Goal: Task Accomplishment & Management: Use online tool/utility

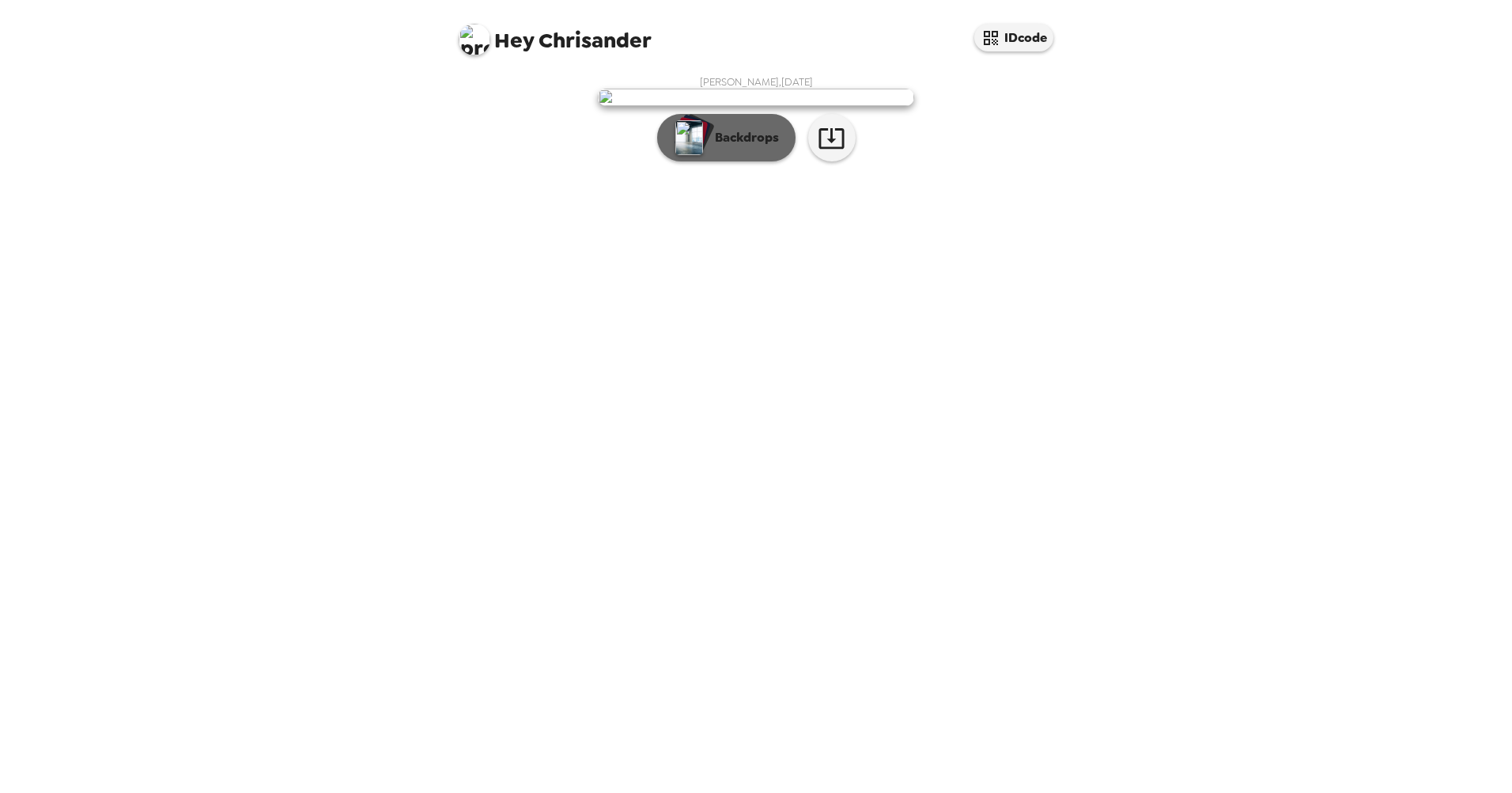
click at [716, 147] on p "Backdrops" at bounding box center [743, 137] width 72 height 19
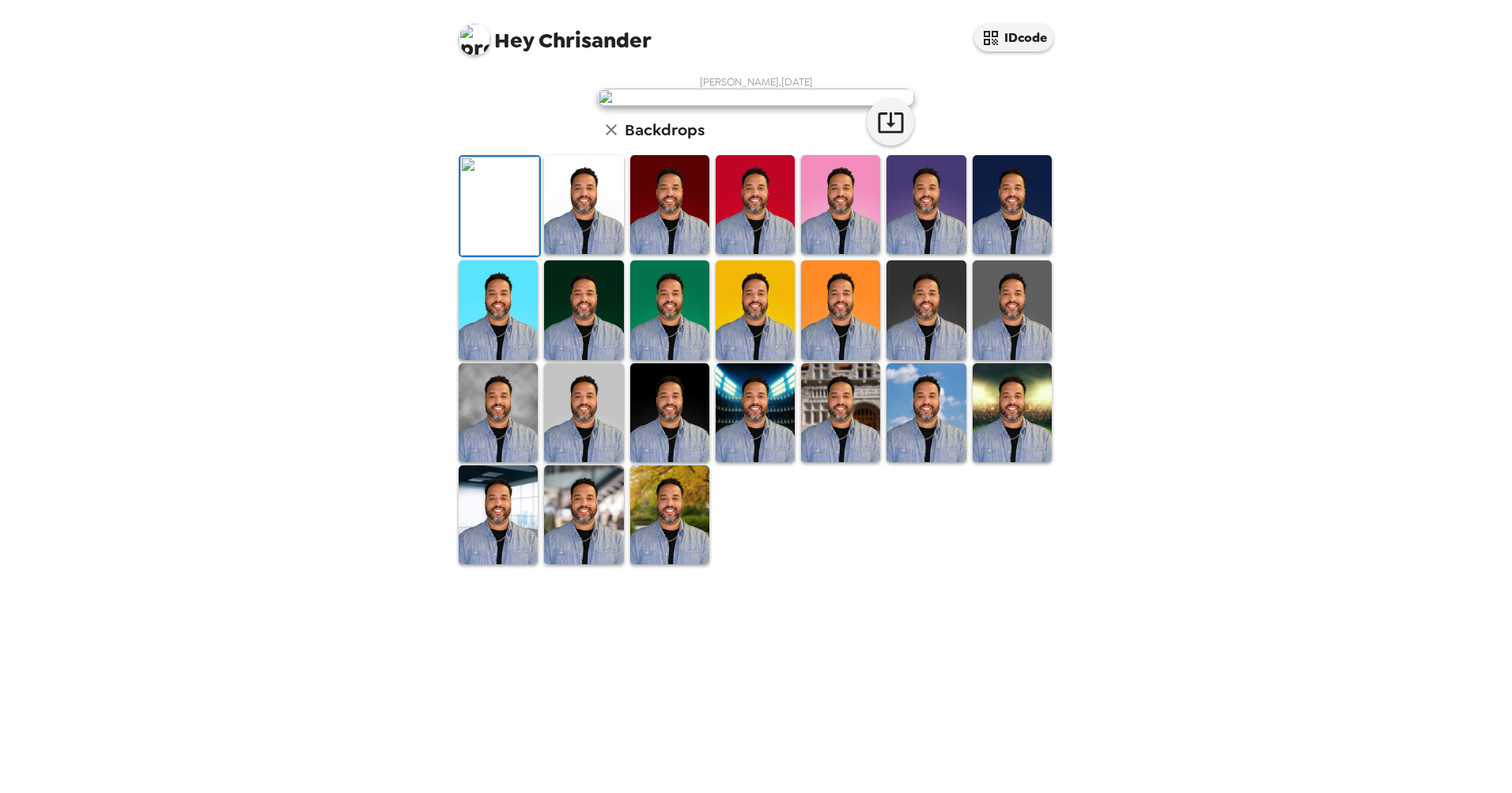
scroll to position [79, 0]
click at [892, 254] on img at bounding box center [926, 205] width 79 height 99
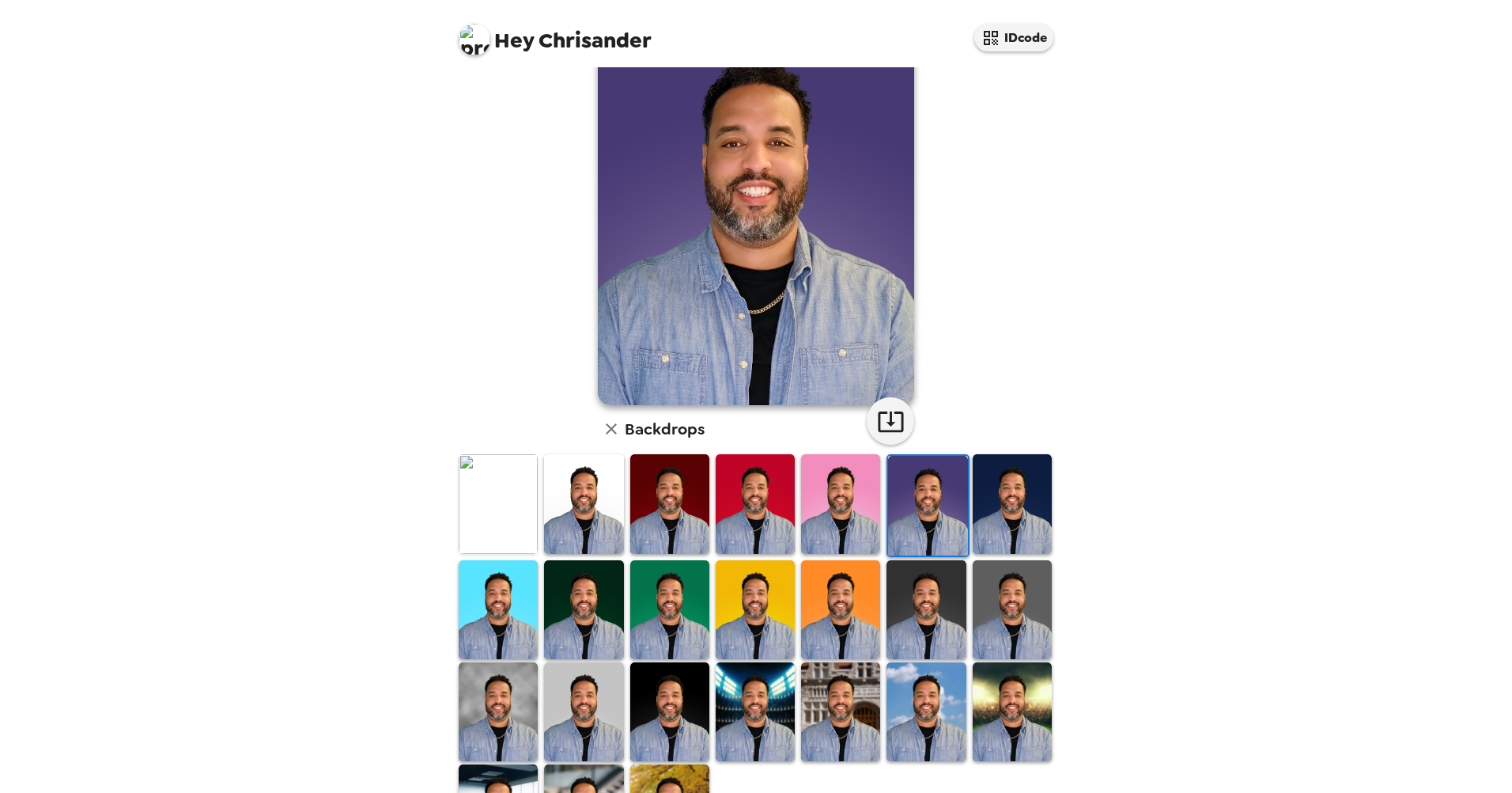
scroll to position [0, 0]
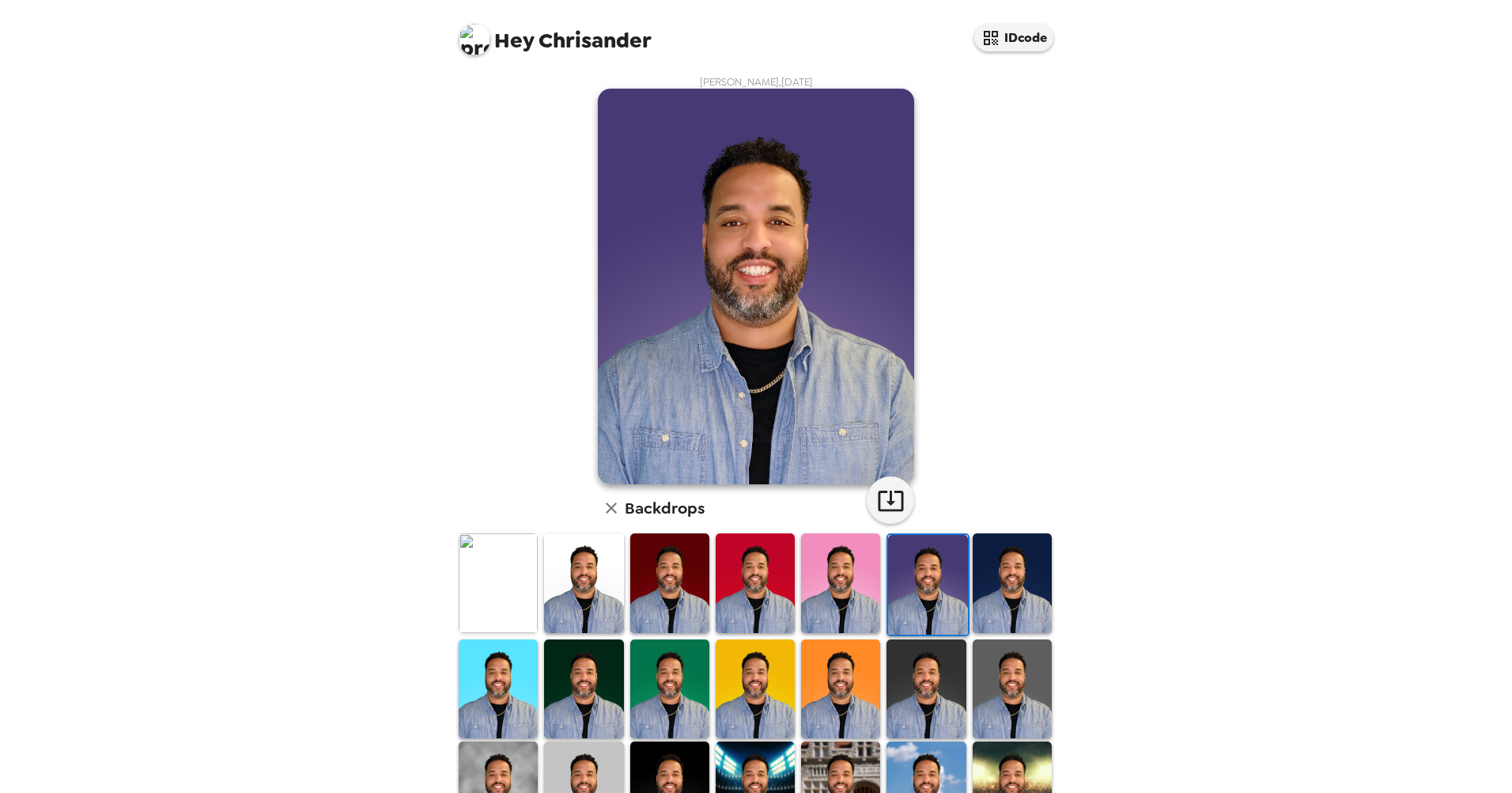
click at [823, 588] on img at bounding box center [840, 582] width 79 height 99
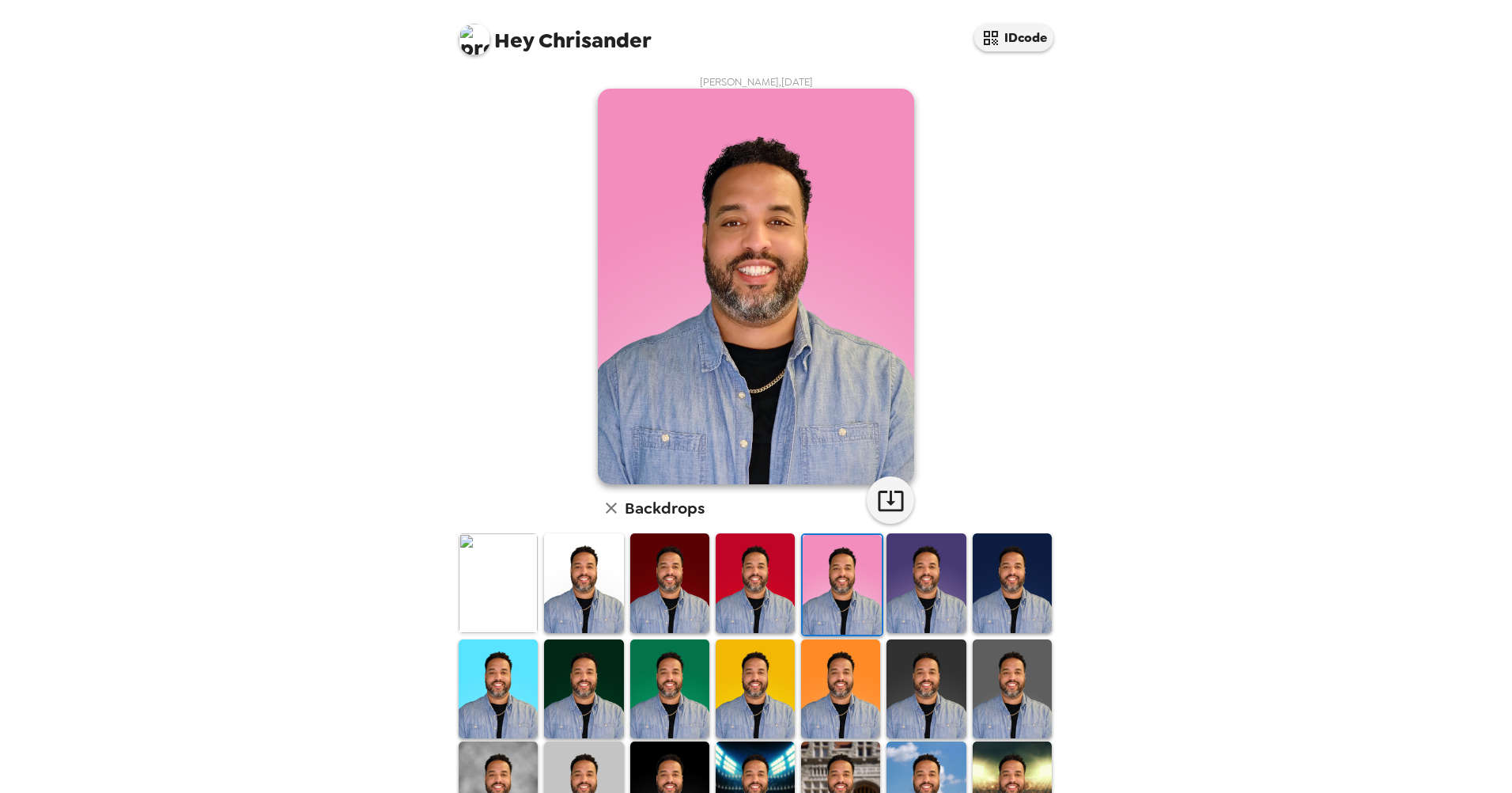
click at [729, 594] on img at bounding box center [755, 582] width 79 height 99
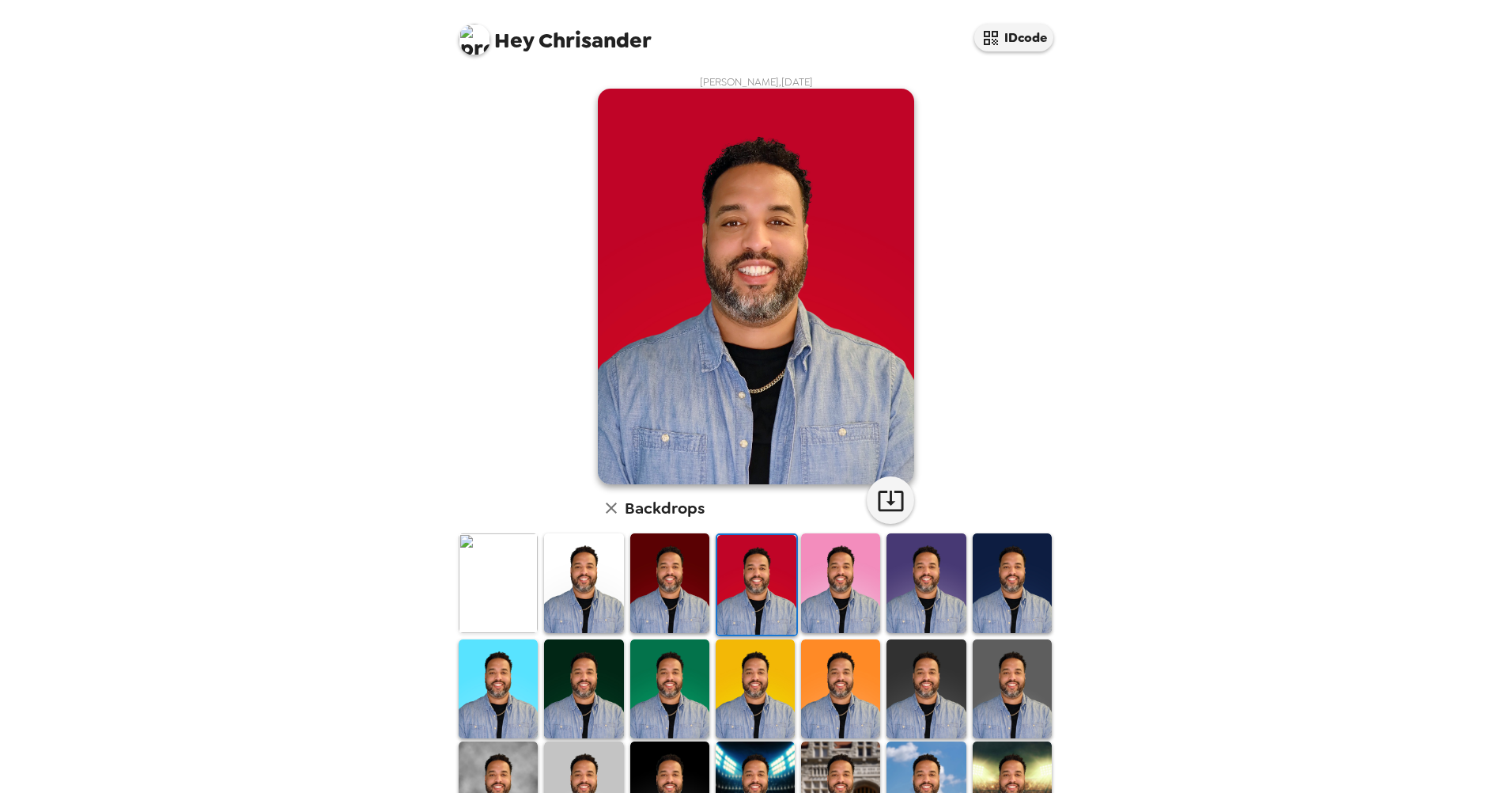
click at [660, 590] on img at bounding box center [670, 582] width 79 height 99
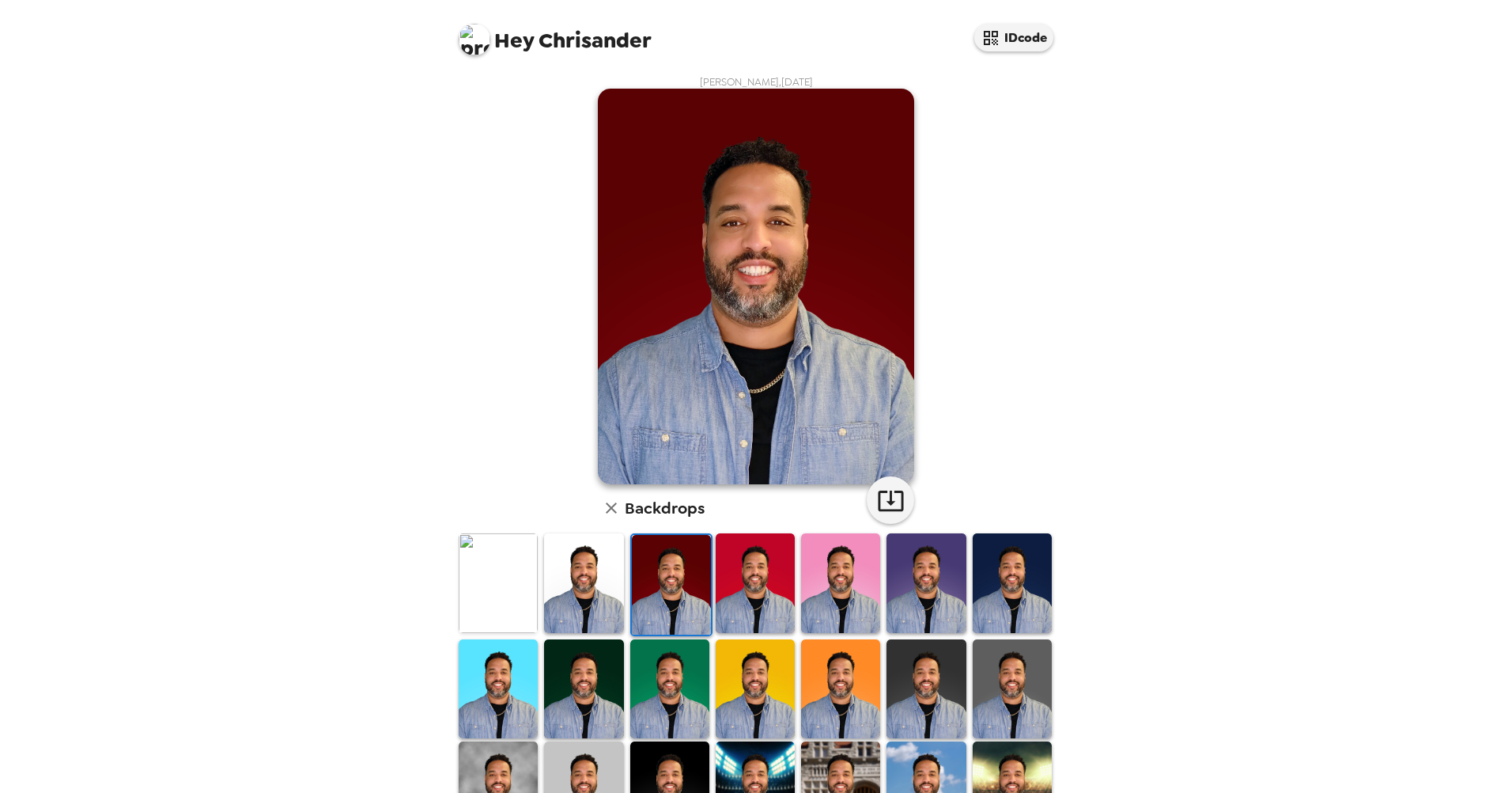
click at [567, 590] on img at bounding box center [583, 582] width 79 height 99
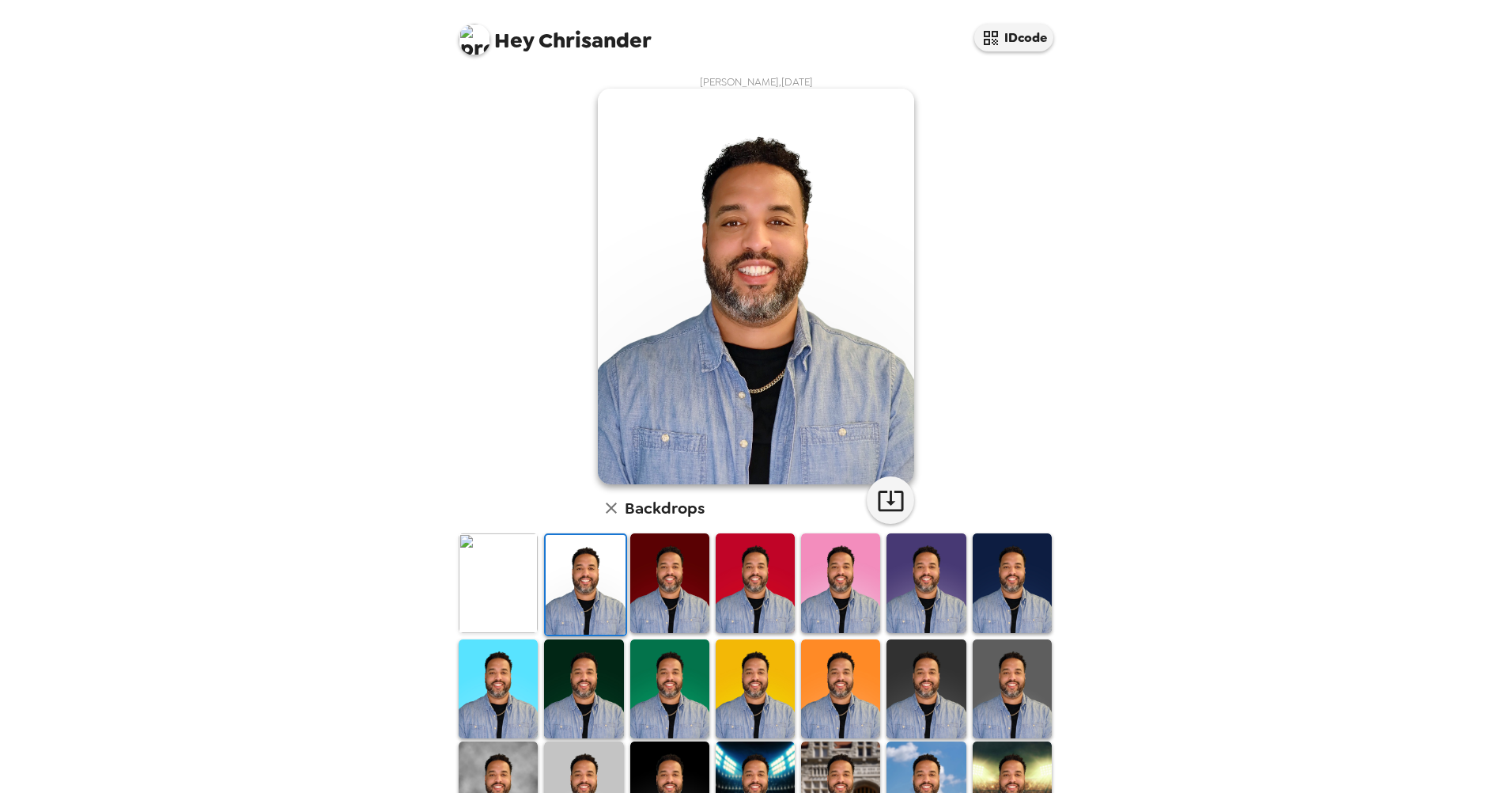
click at [569, 681] on img at bounding box center [583, 689] width 79 height 99
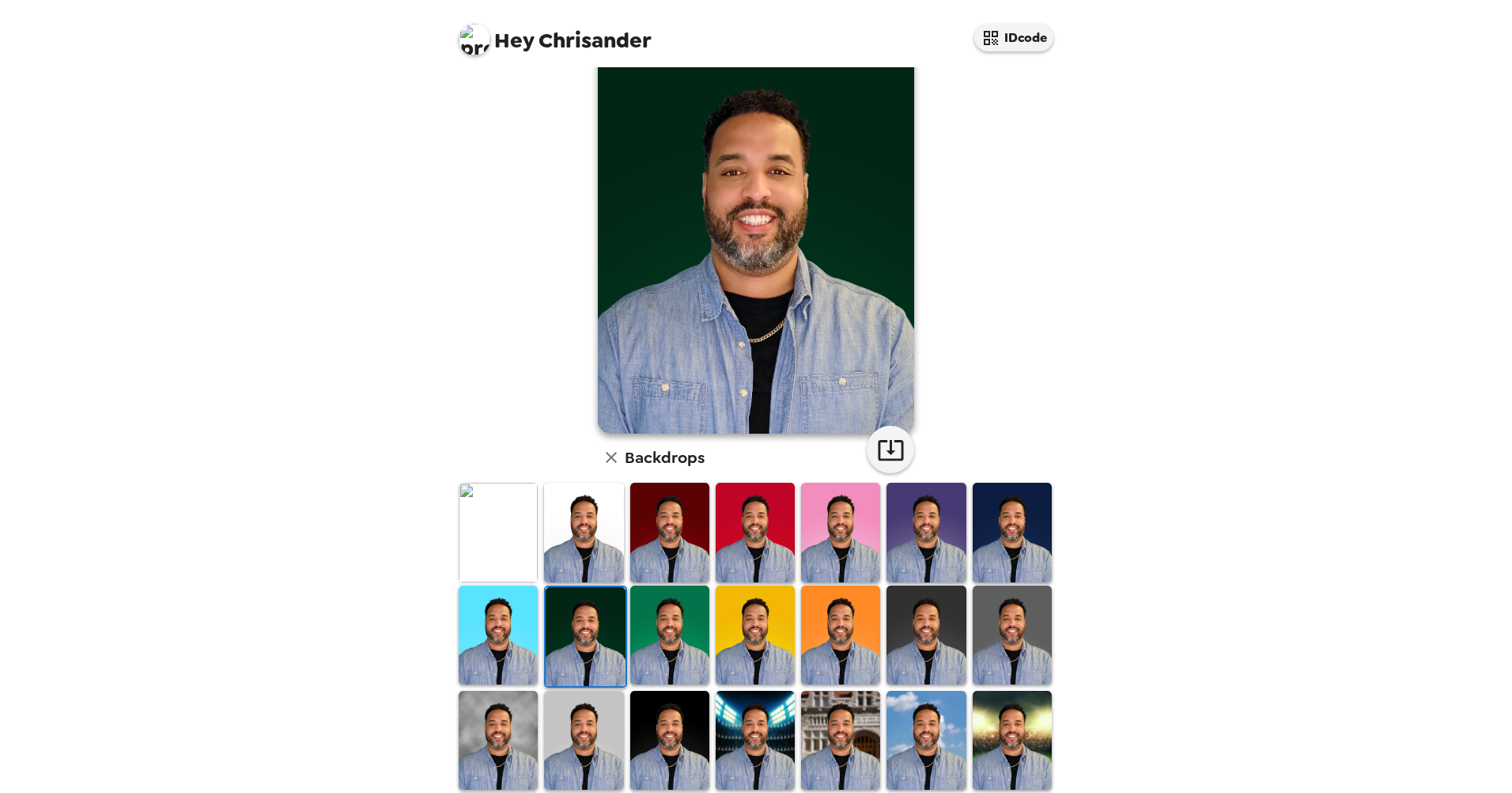
scroll to position [79, 0]
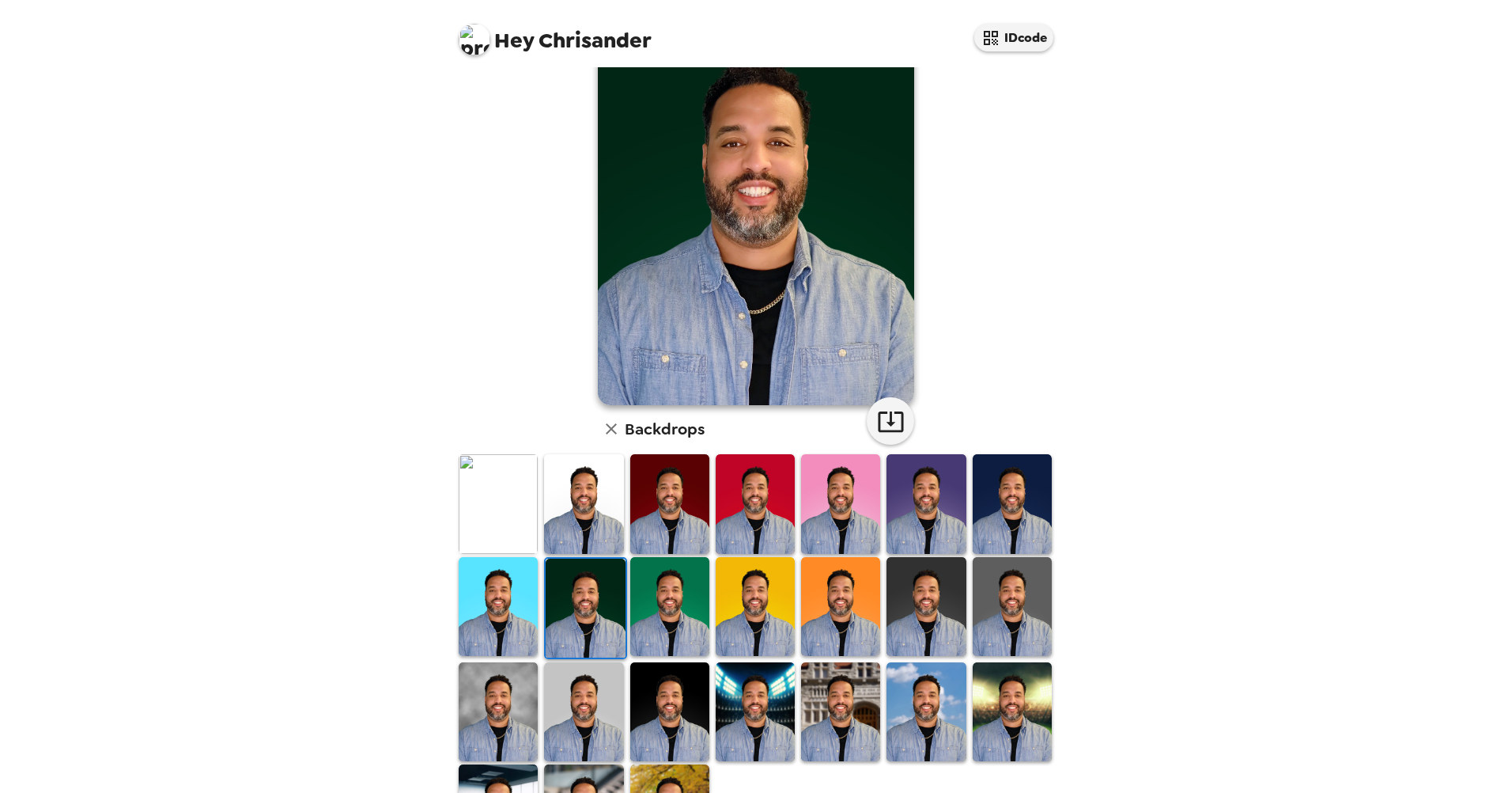
click at [642, 698] on img at bounding box center [670, 712] width 79 height 99
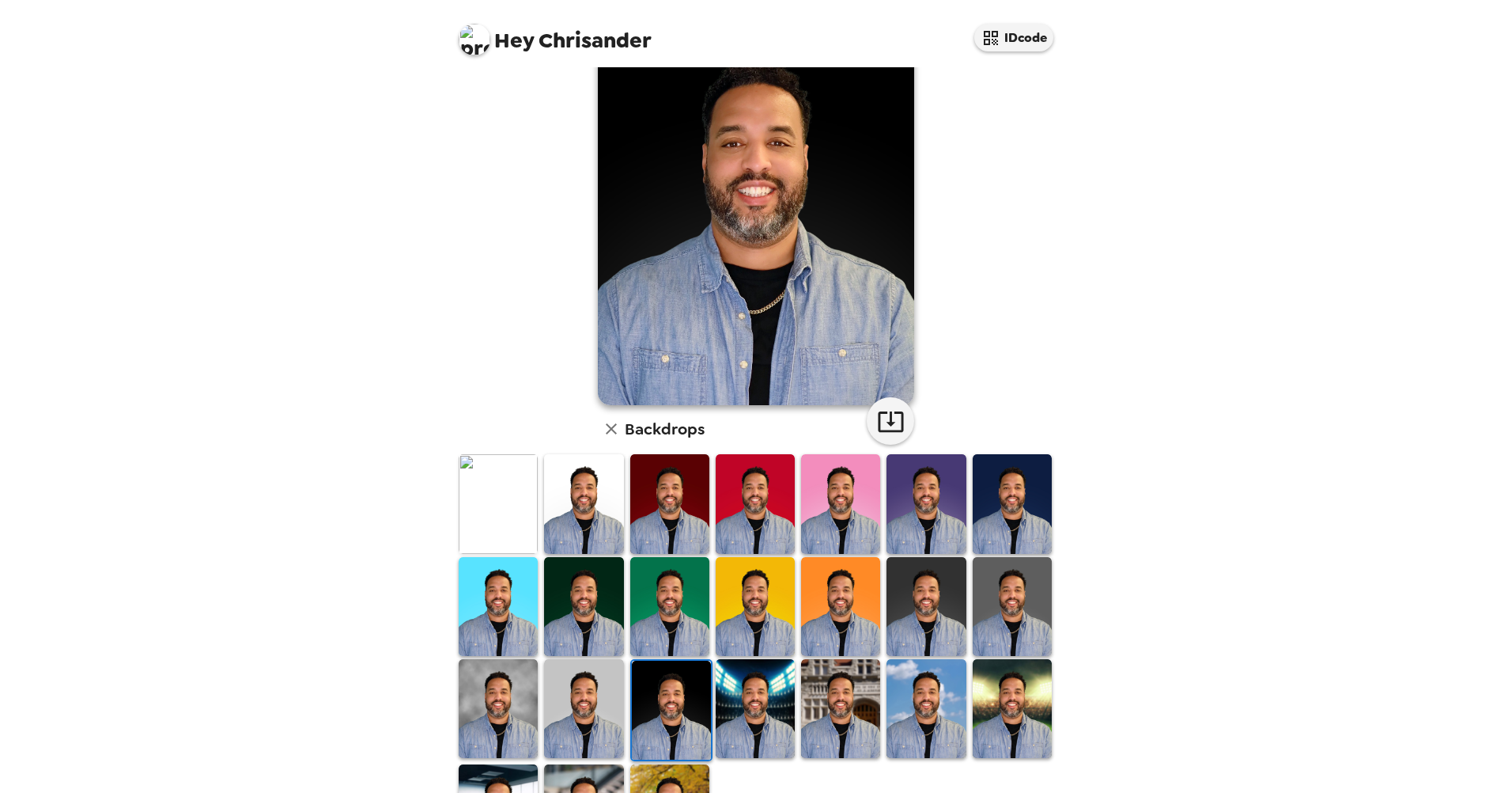
click at [733, 699] on img at bounding box center [755, 708] width 79 height 99
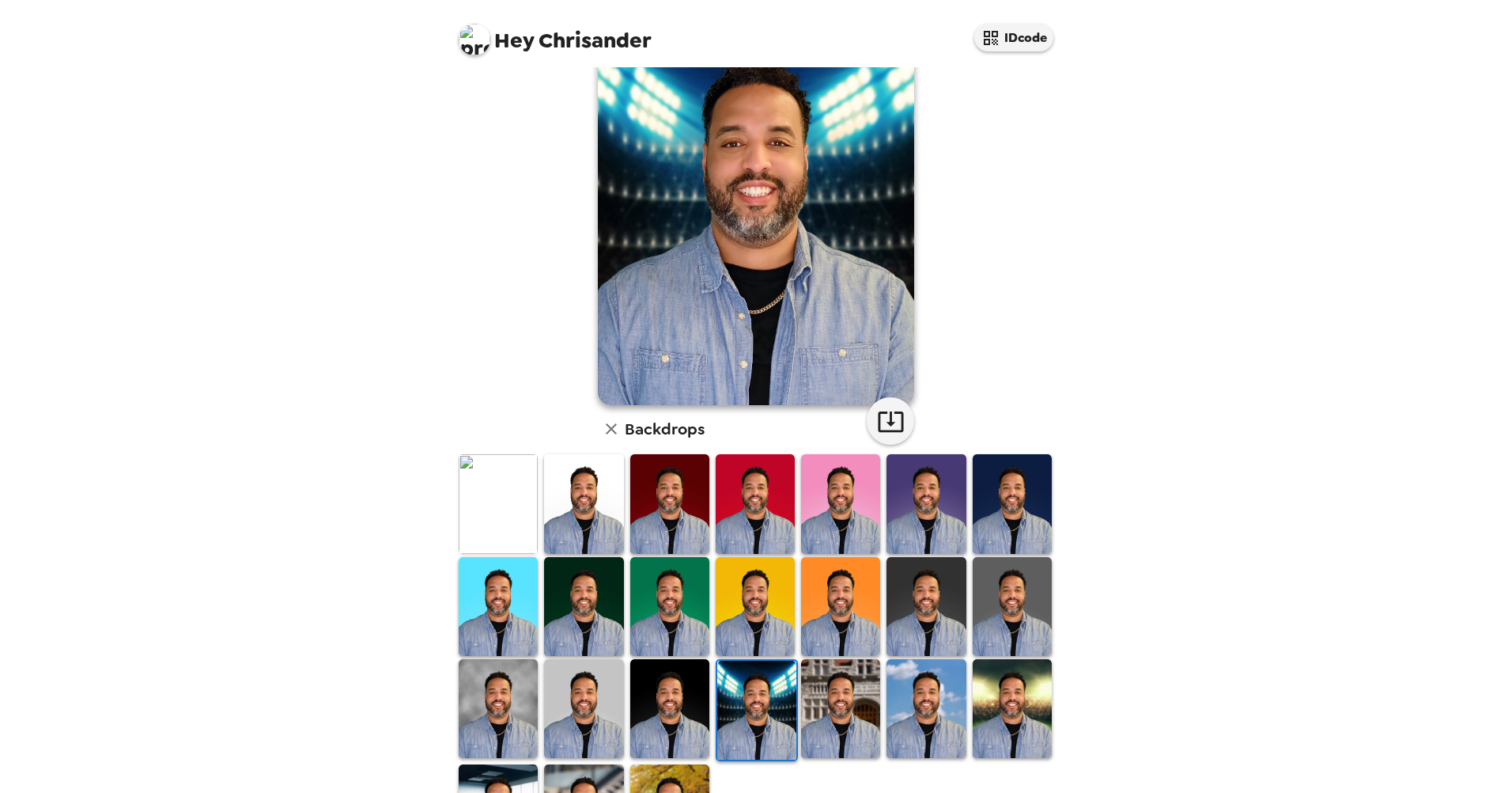
click at [813, 704] on img at bounding box center [840, 708] width 79 height 99
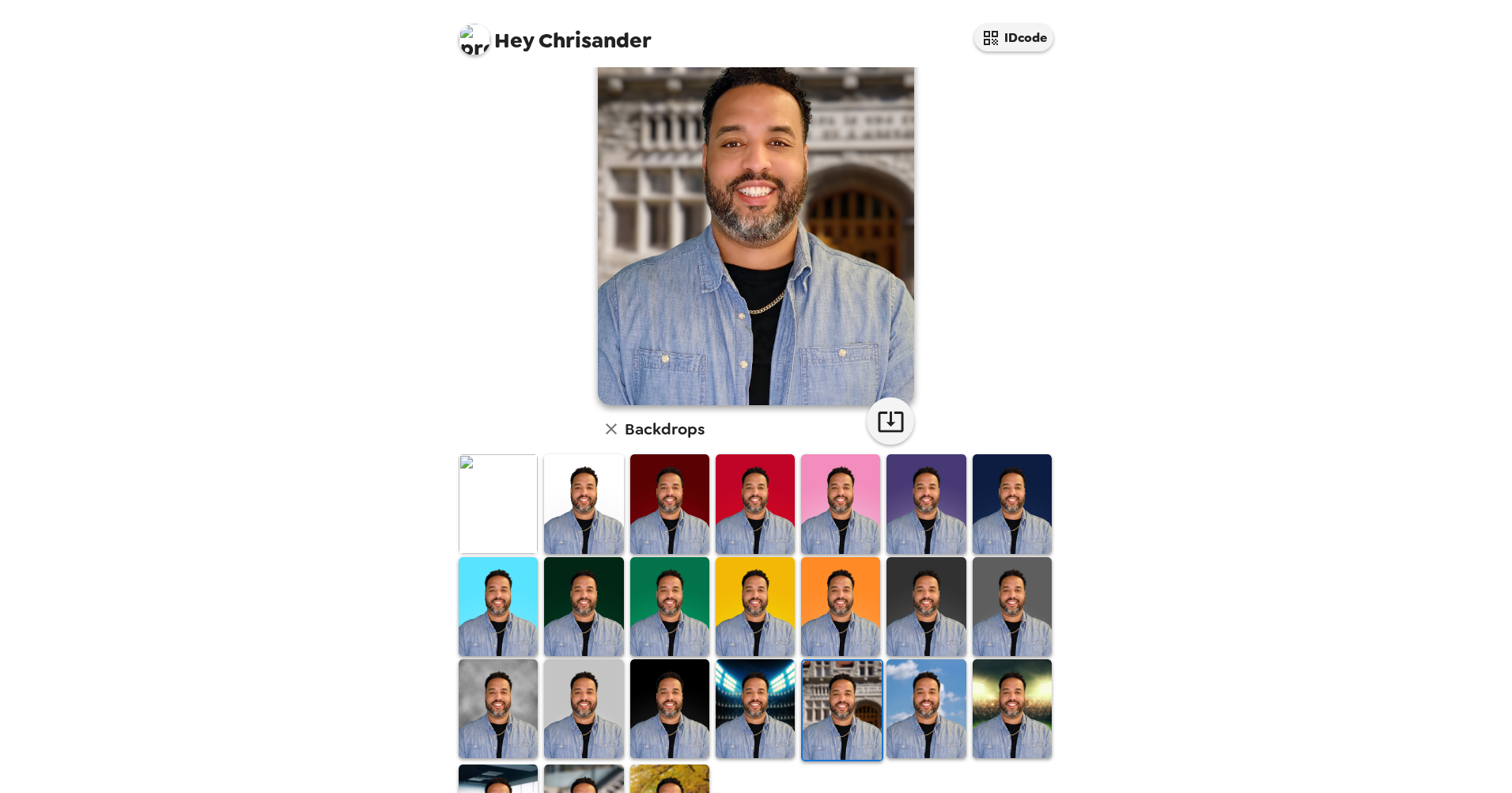
click at [887, 712] on img at bounding box center [926, 708] width 79 height 99
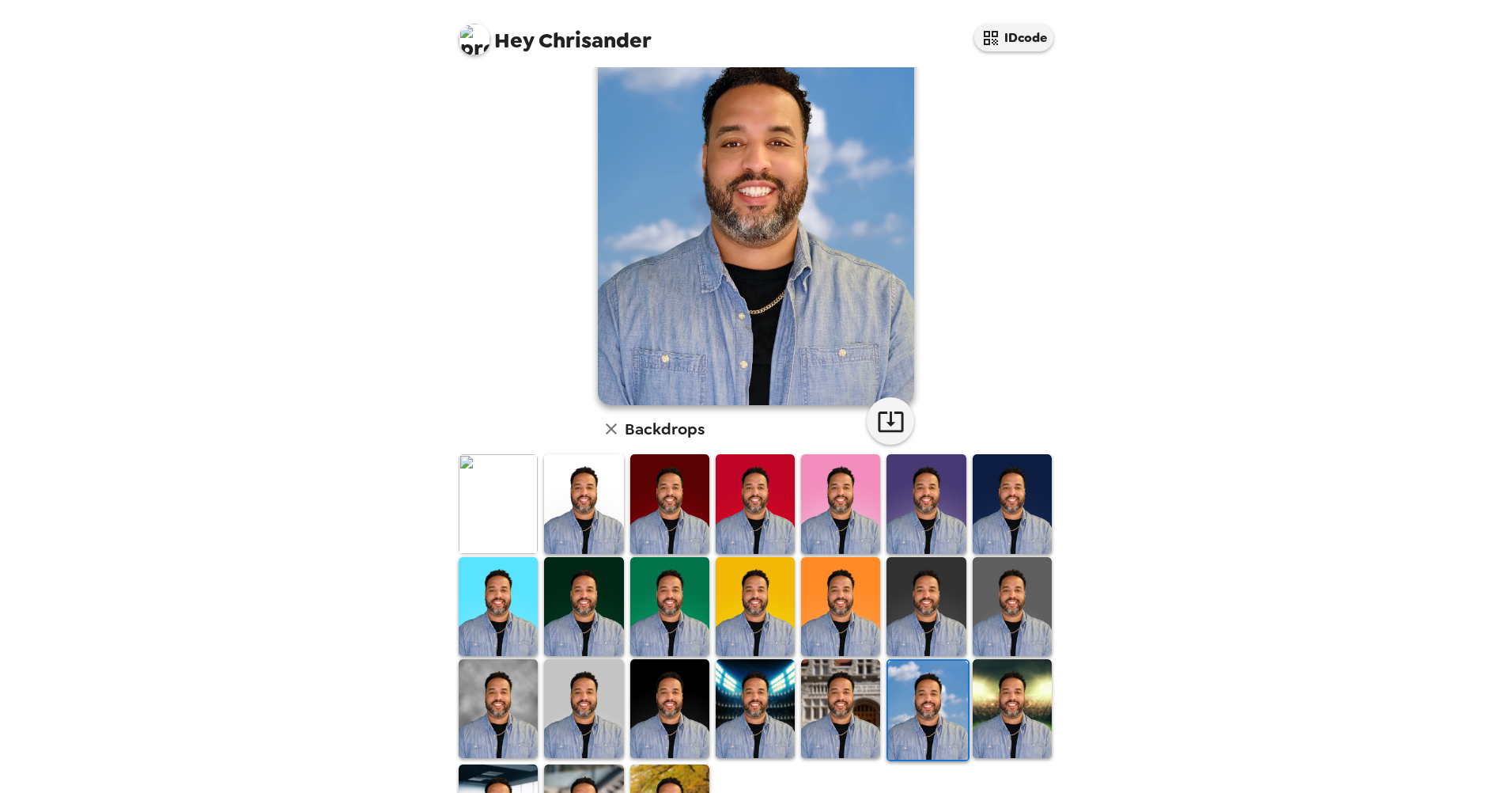
click at [1004, 701] on img at bounding box center [1012, 708] width 79 height 99
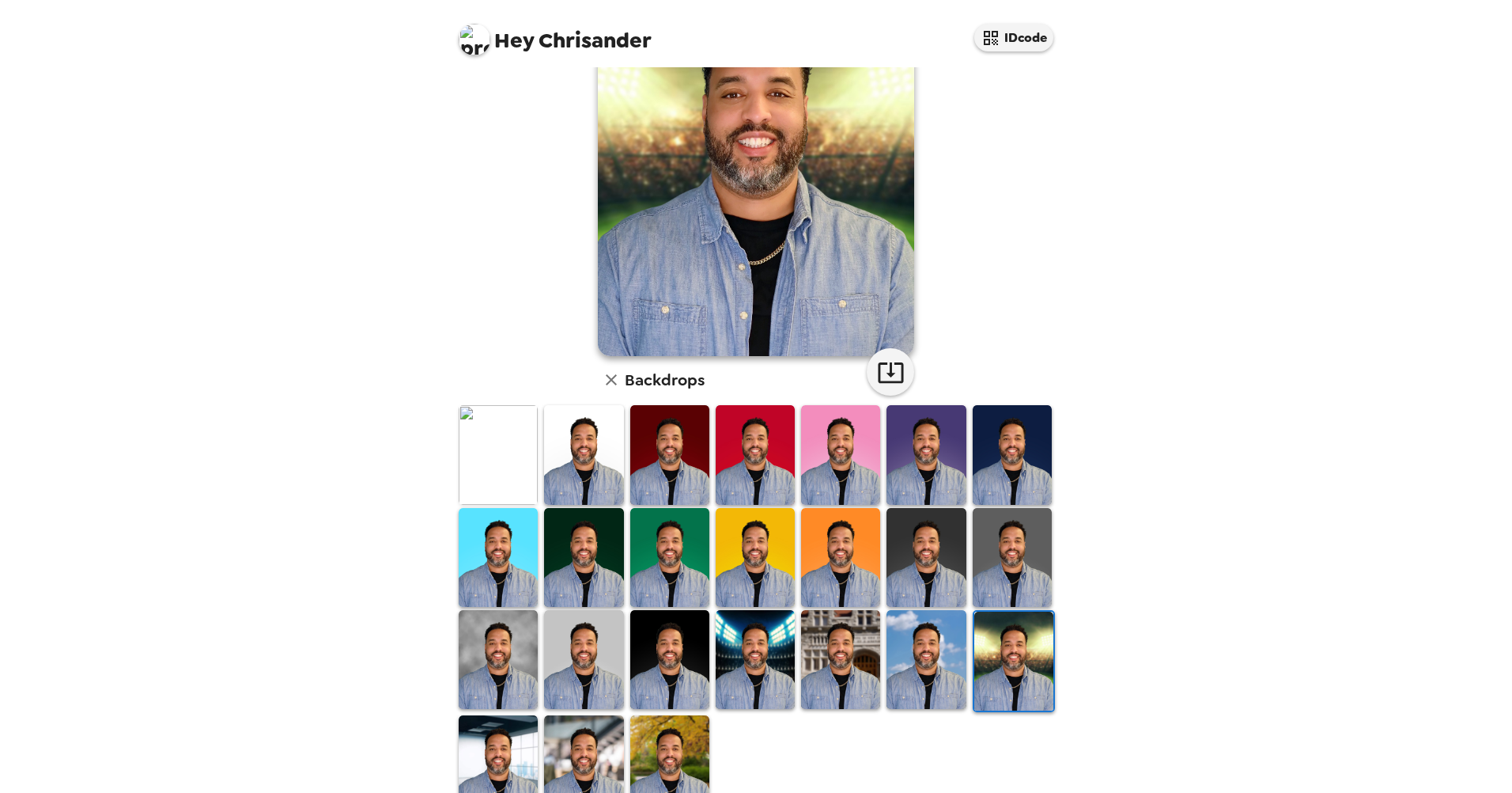
scroll to position [158, 0]
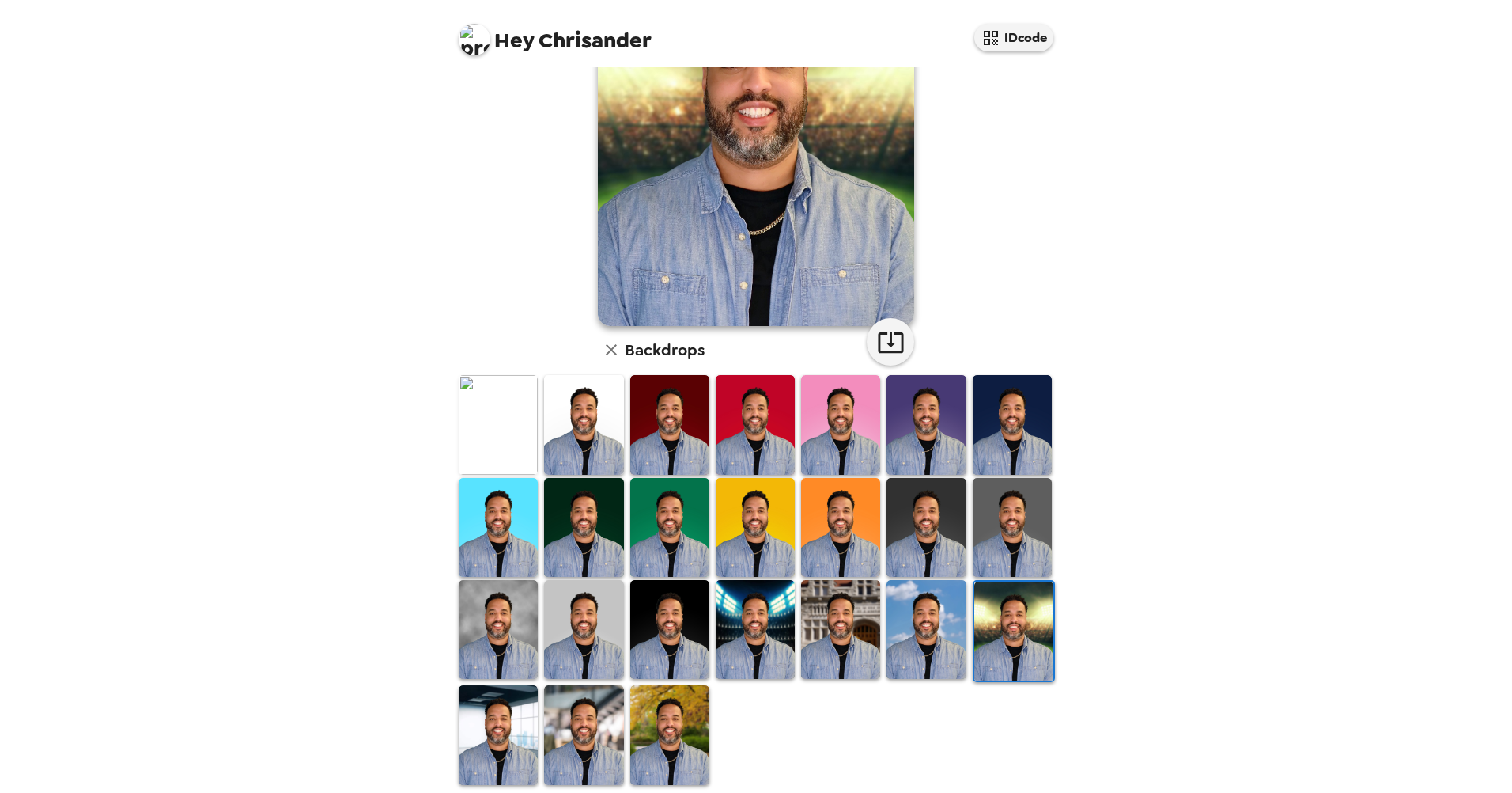
click at [663, 716] on img at bounding box center [670, 735] width 79 height 99
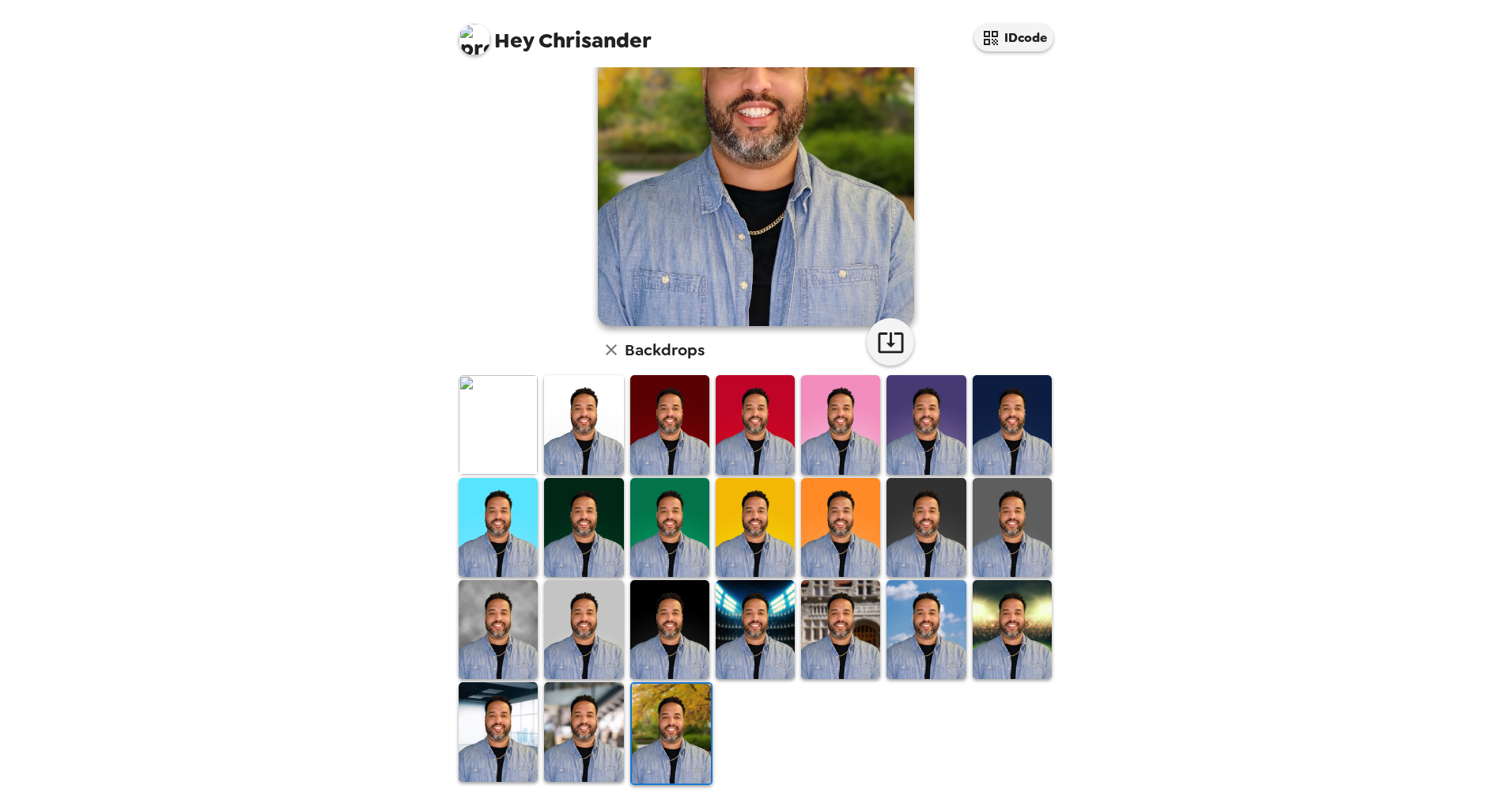
click at [588, 702] on img at bounding box center [583, 732] width 79 height 99
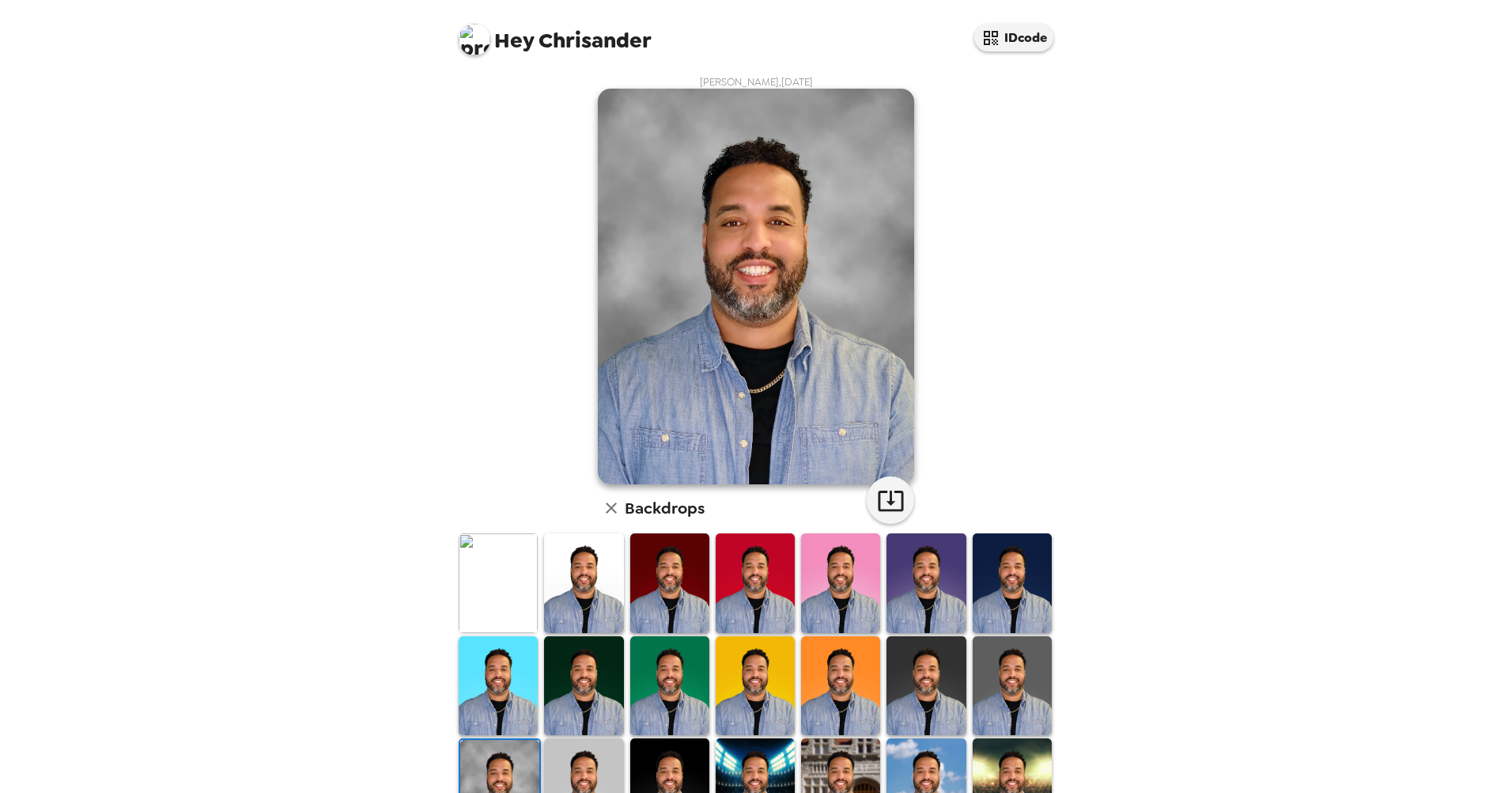
click at [480, 580] on img at bounding box center [497, 582] width 79 height 99
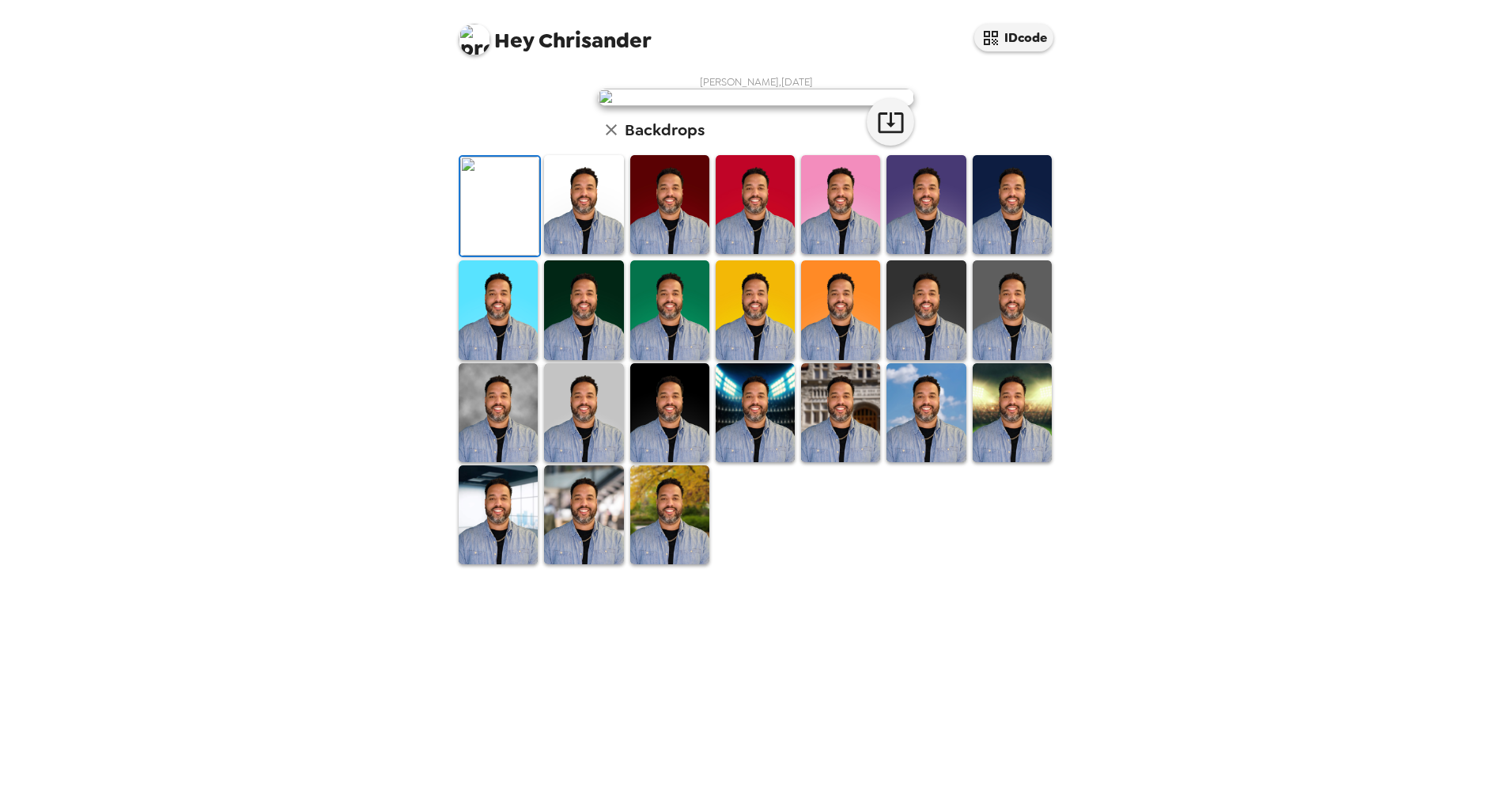
click at [581, 254] on img at bounding box center [583, 205] width 79 height 99
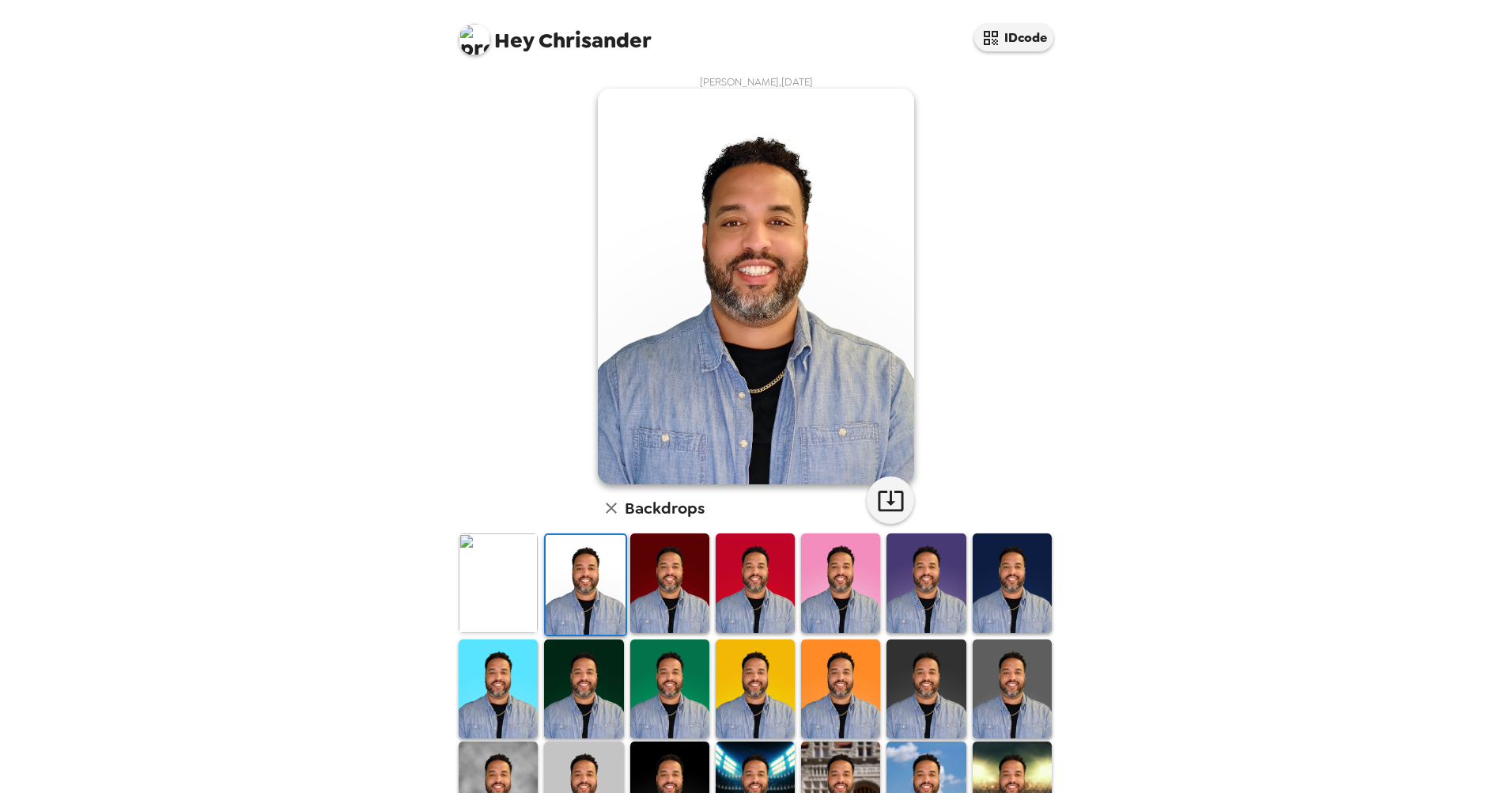
click at [510, 656] on img at bounding box center [497, 689] width 79 height 99
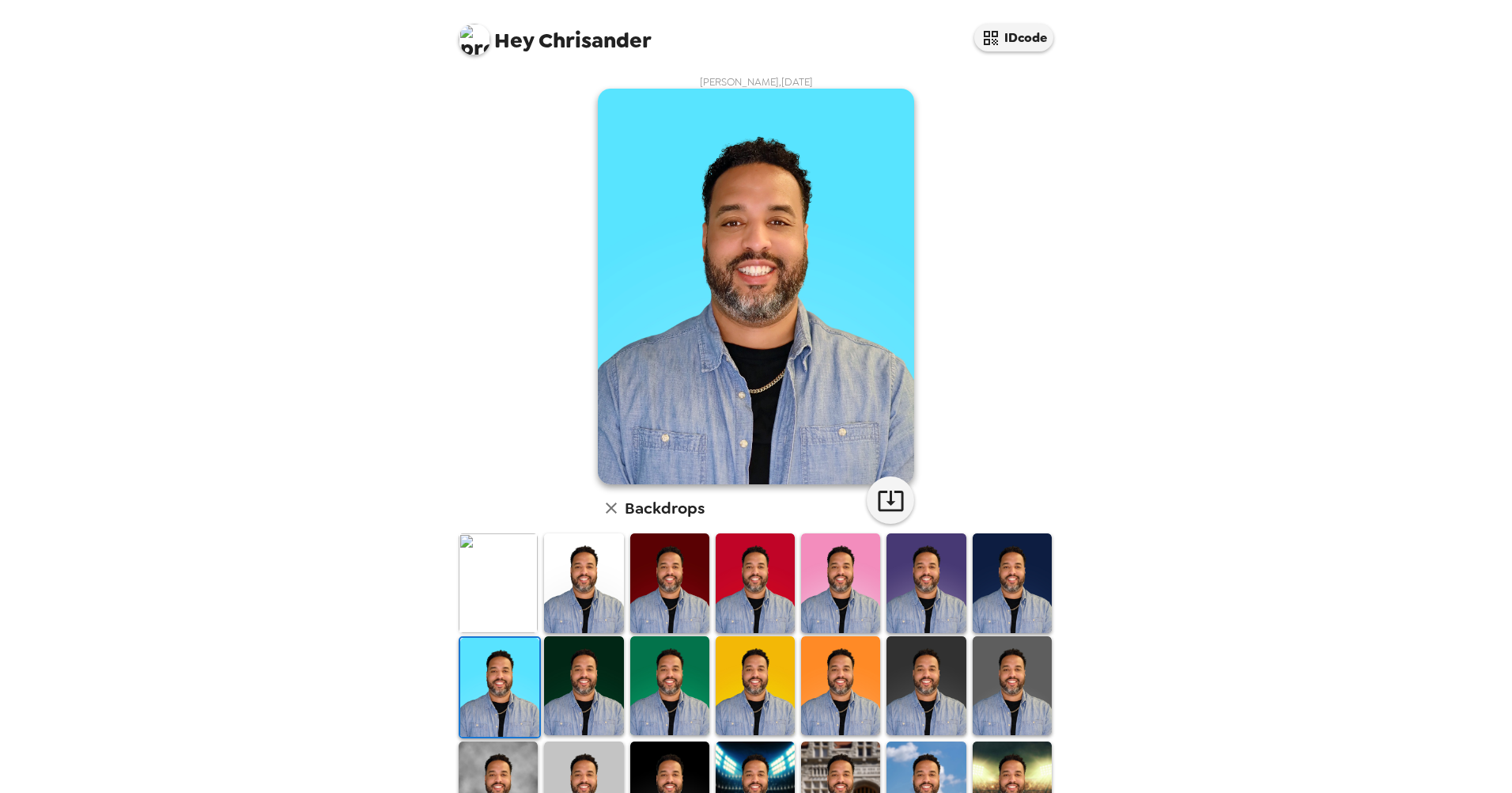
click at [681, 594] on img at bounding box center [670, 582] width 79 height 99
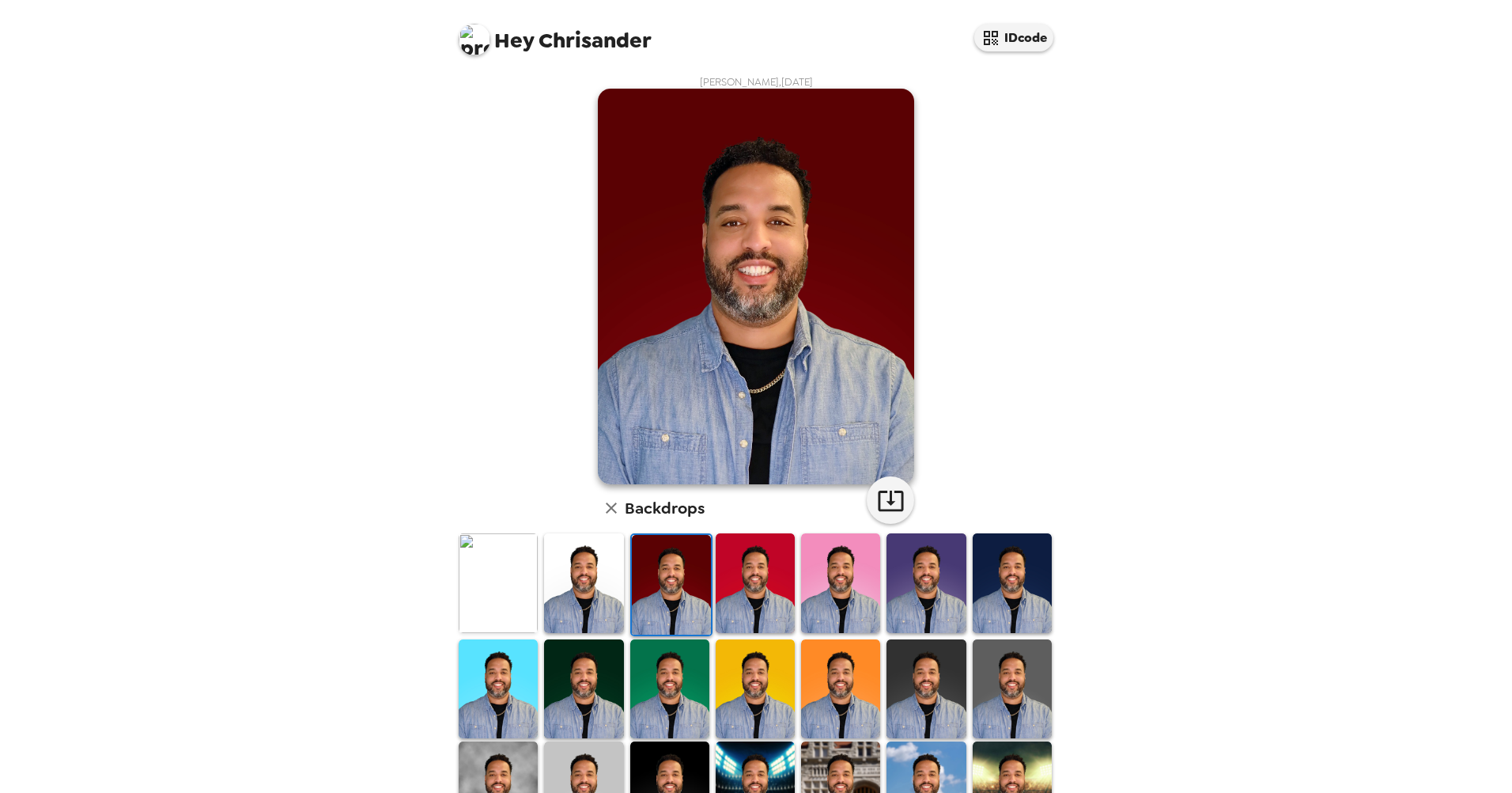
click at [740, 597] on img at bounding box center [755, 582] width 79 height 99
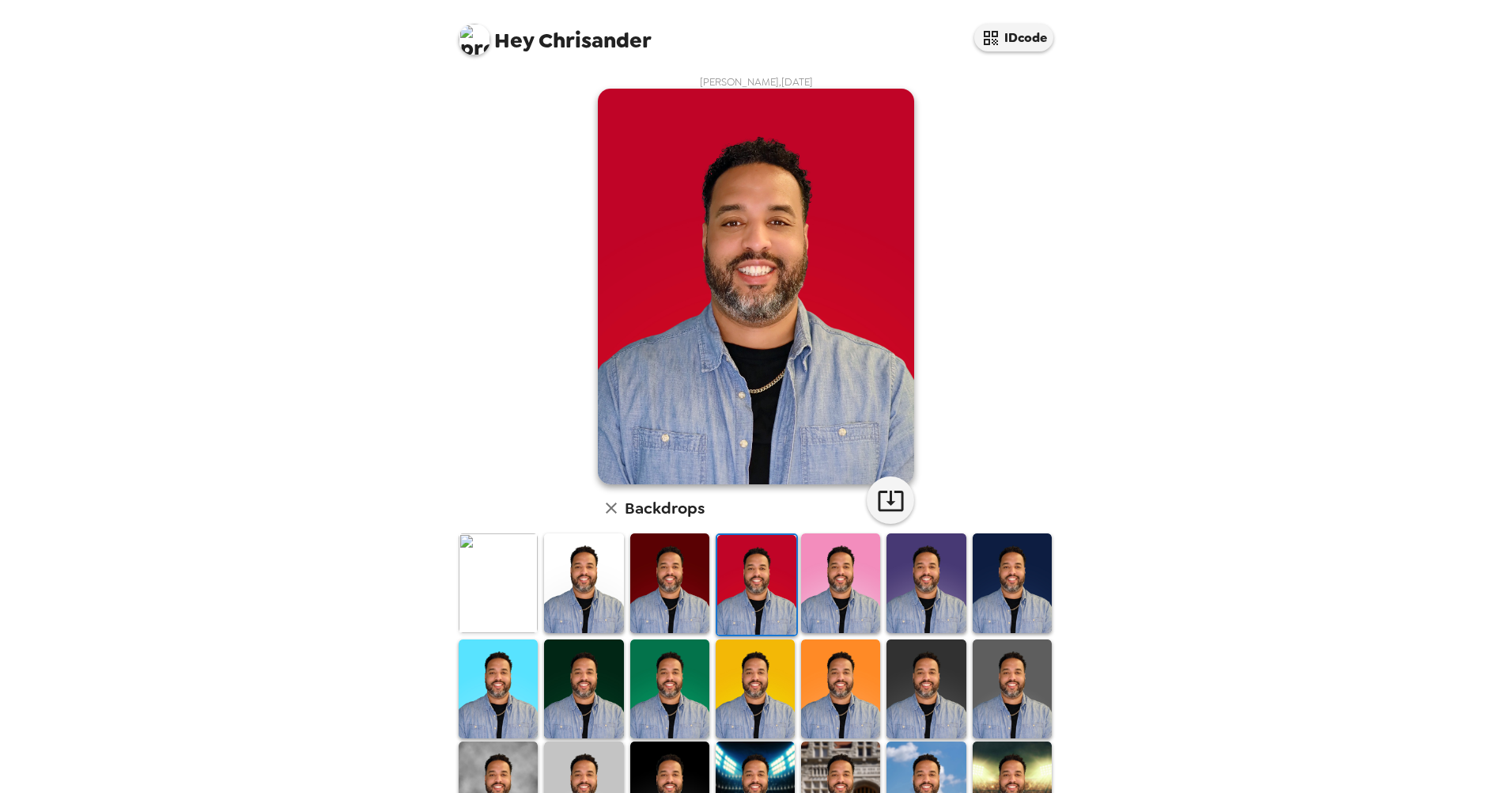
click at [494, 700] on img at bounding box center [497, 689] width 79 height 99
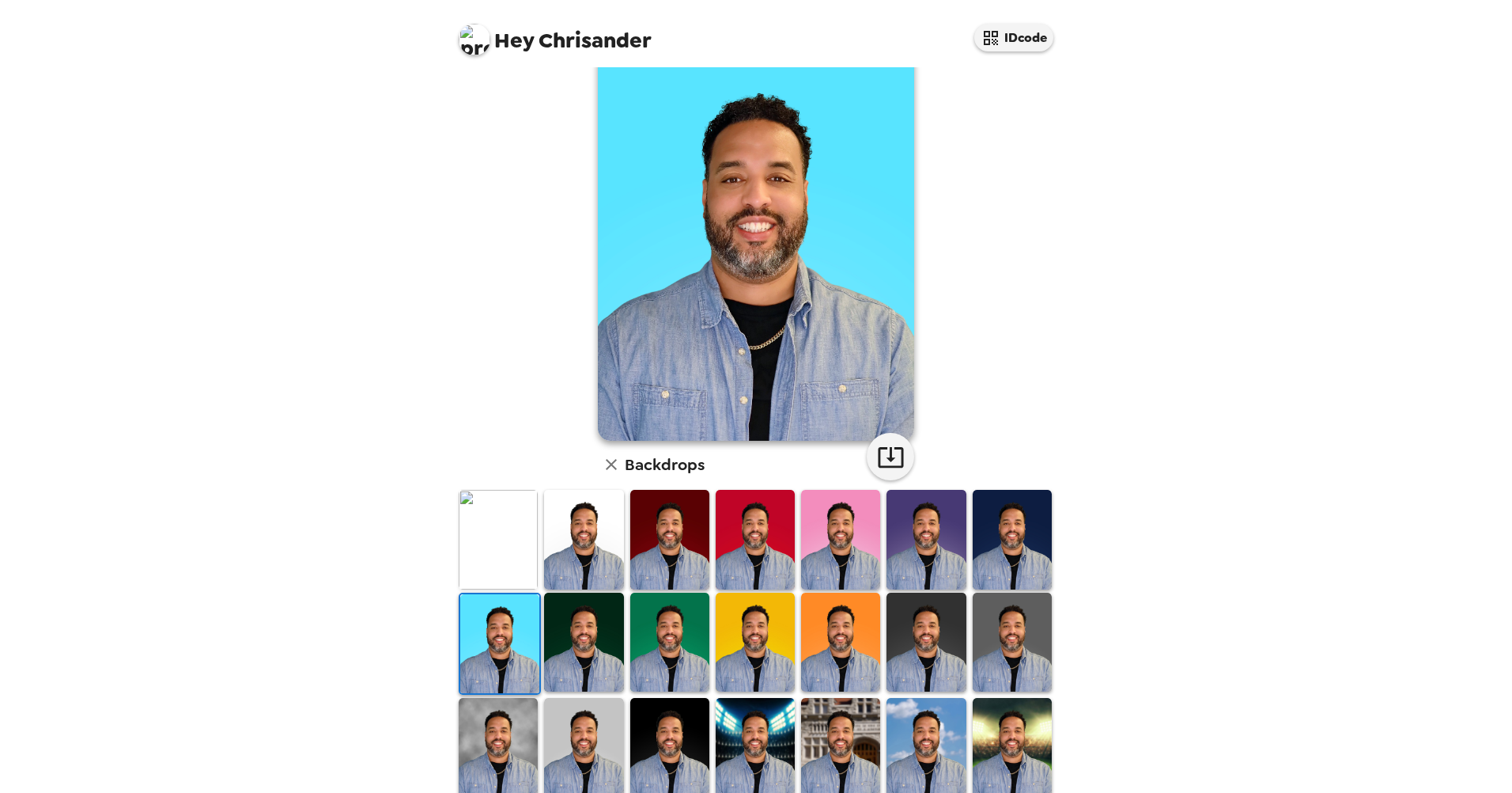
scroll to position [79, 0]
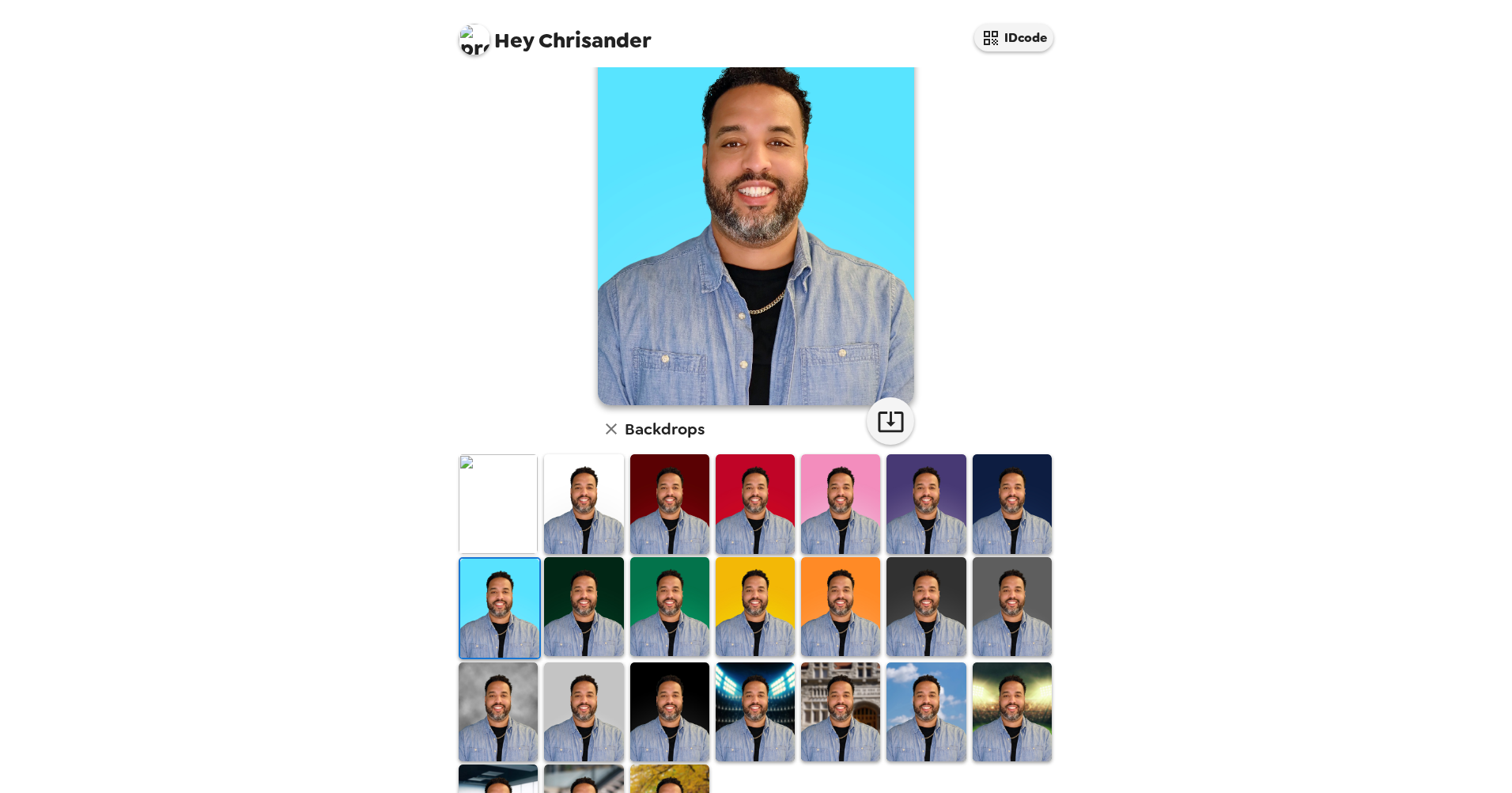
click at [578, 691] on img at bounding box center [583, 712] width 79 height 99
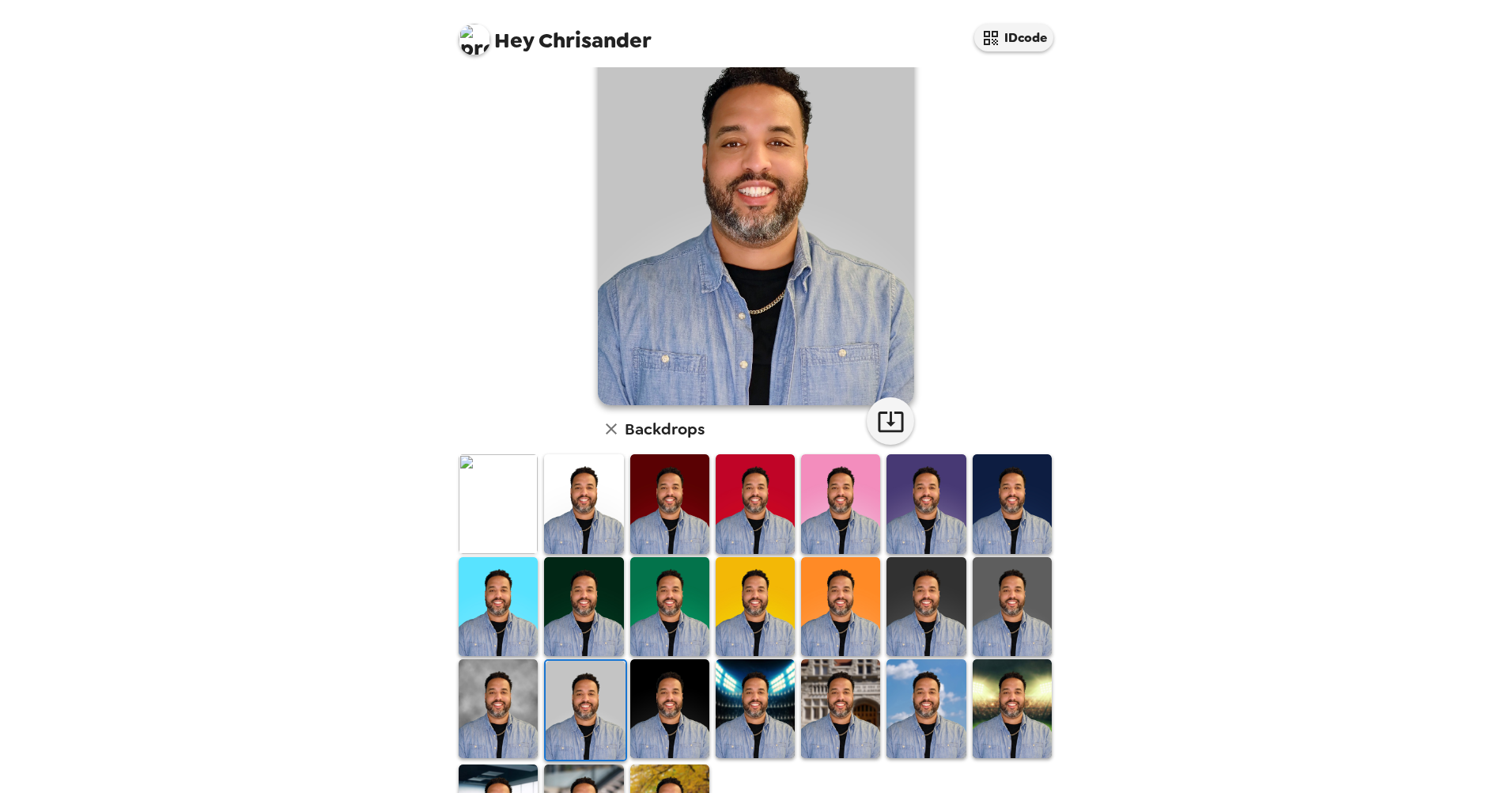
click at [503, 673] on img at bounding box center [497, 708] width 79 height 99
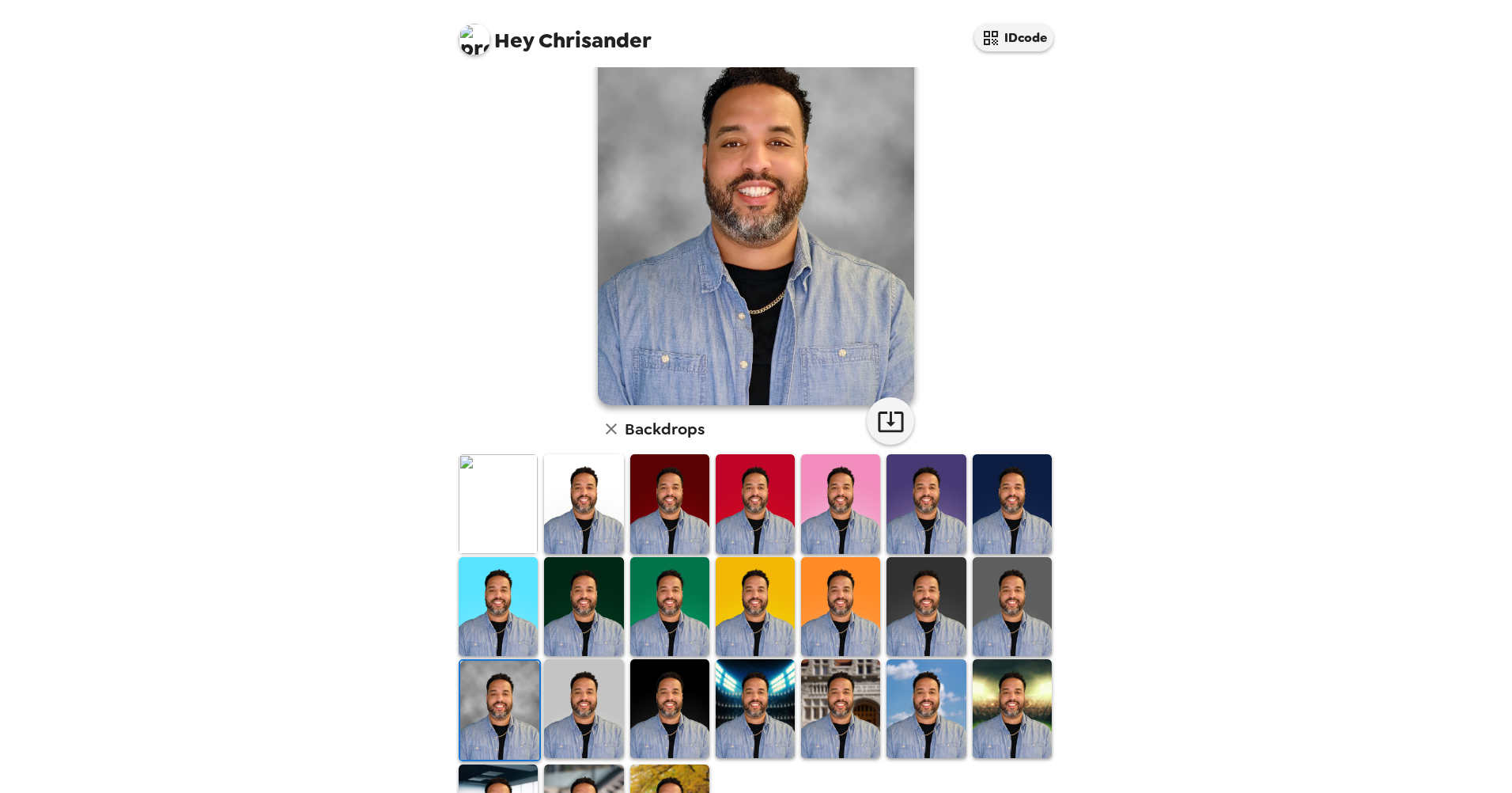
click at [660, 696] on img at bounding box center [670, 708] width 79 height 99
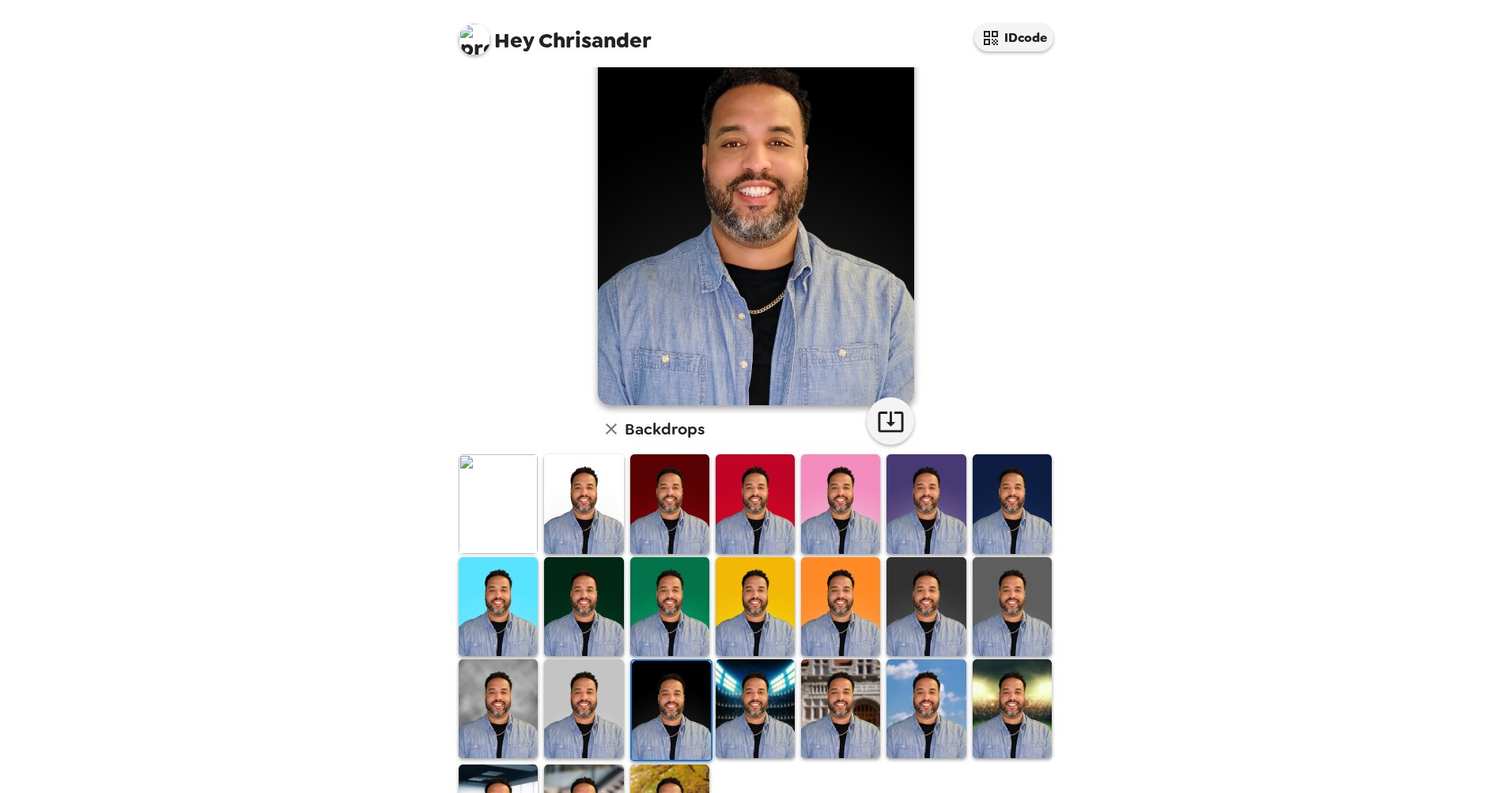
click at [510, 703] on img at bounding box center [497, 708] width 79 height 99
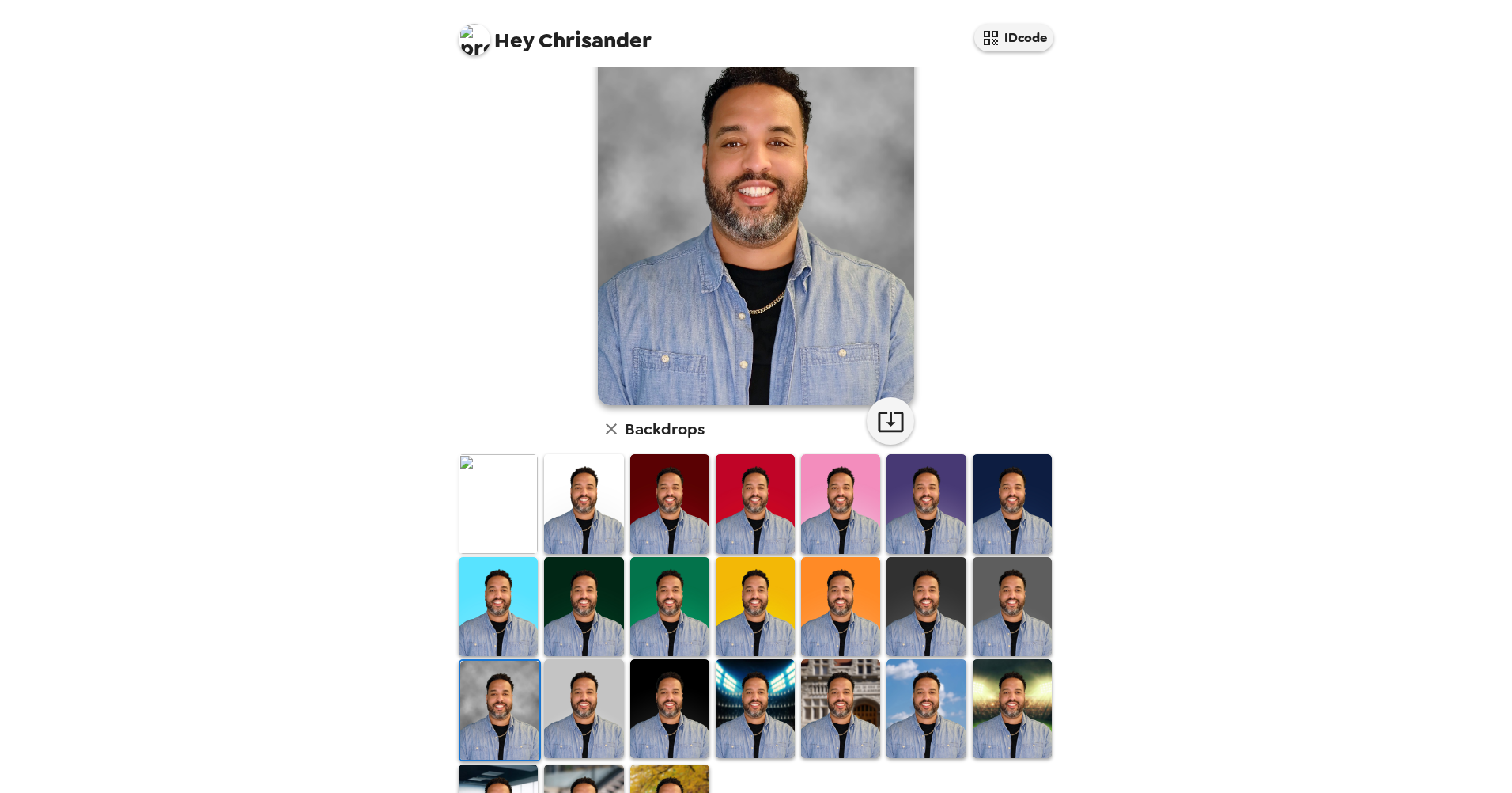
click at [596, 694] on img at bounding box center [583, 708] width 79 height 99
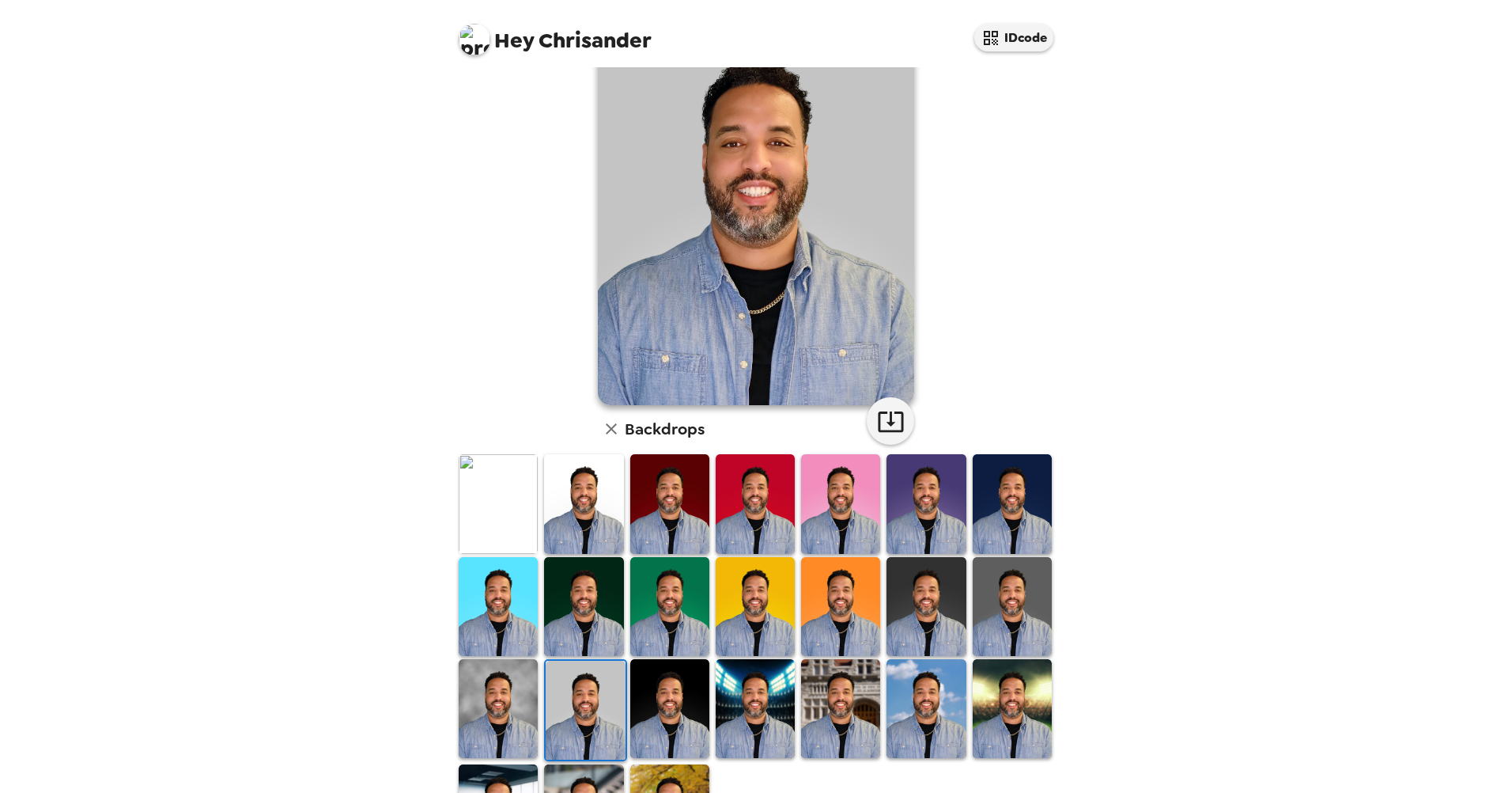
click at [510, 516] on img at bounding box center [497, 503] width 79 height 99
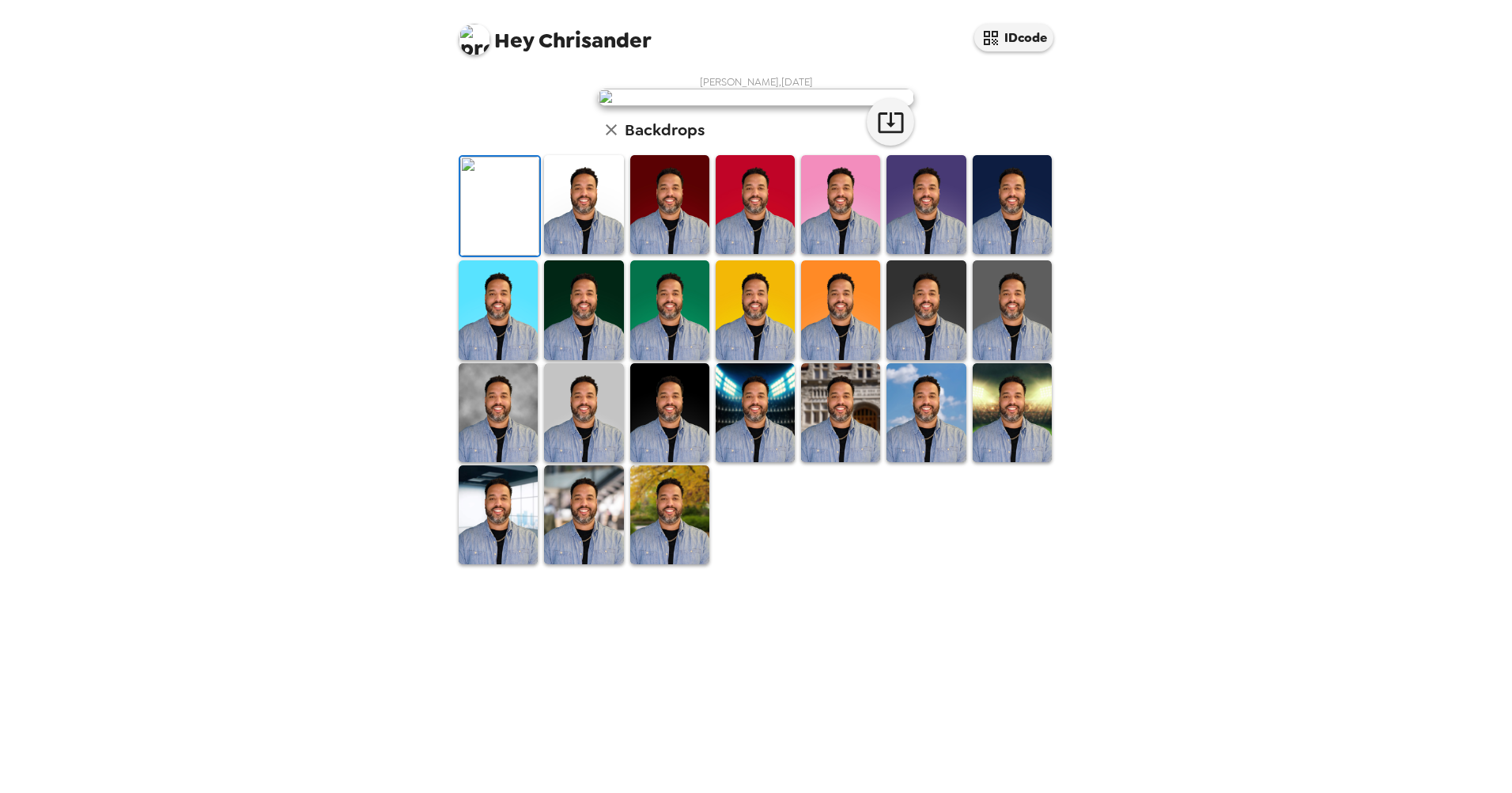
scroll to position [158, 0]
click at [846, 462] on img at bounding box center [840, 413] width 79 height 99
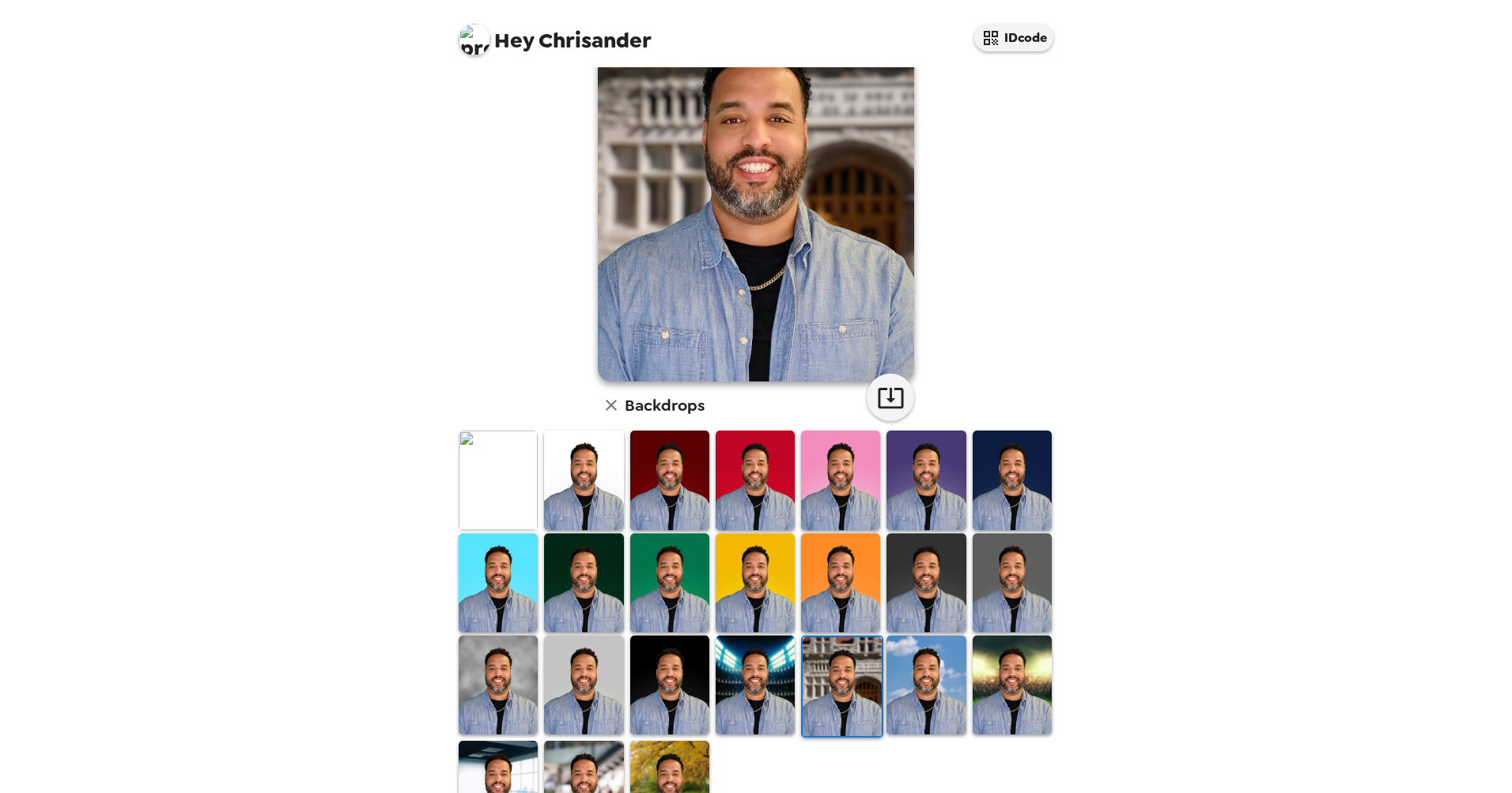
scroll to position [167, 0]
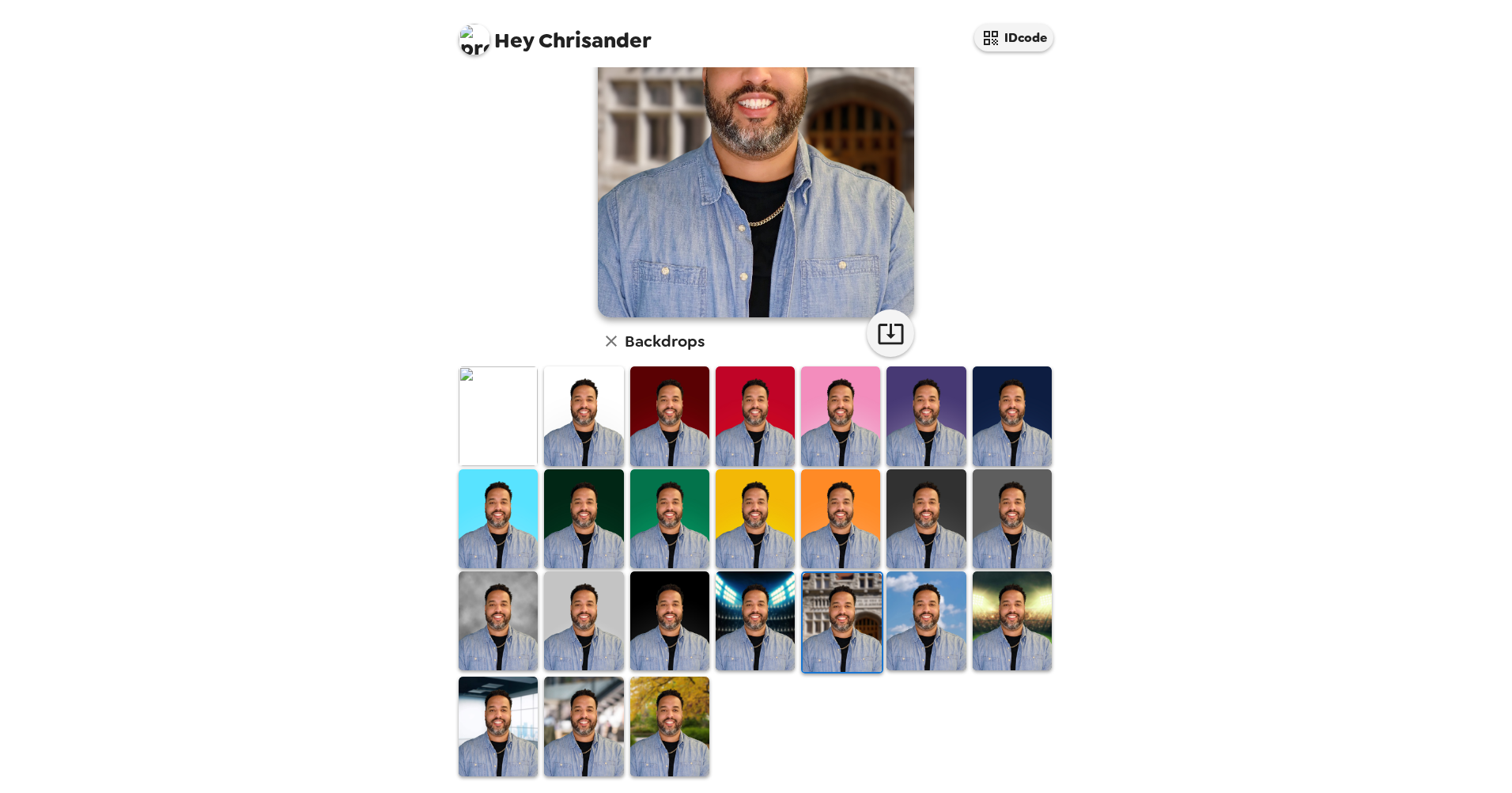
click at [570, 741] on img at bounding box center [583, 726] width 79 height 99
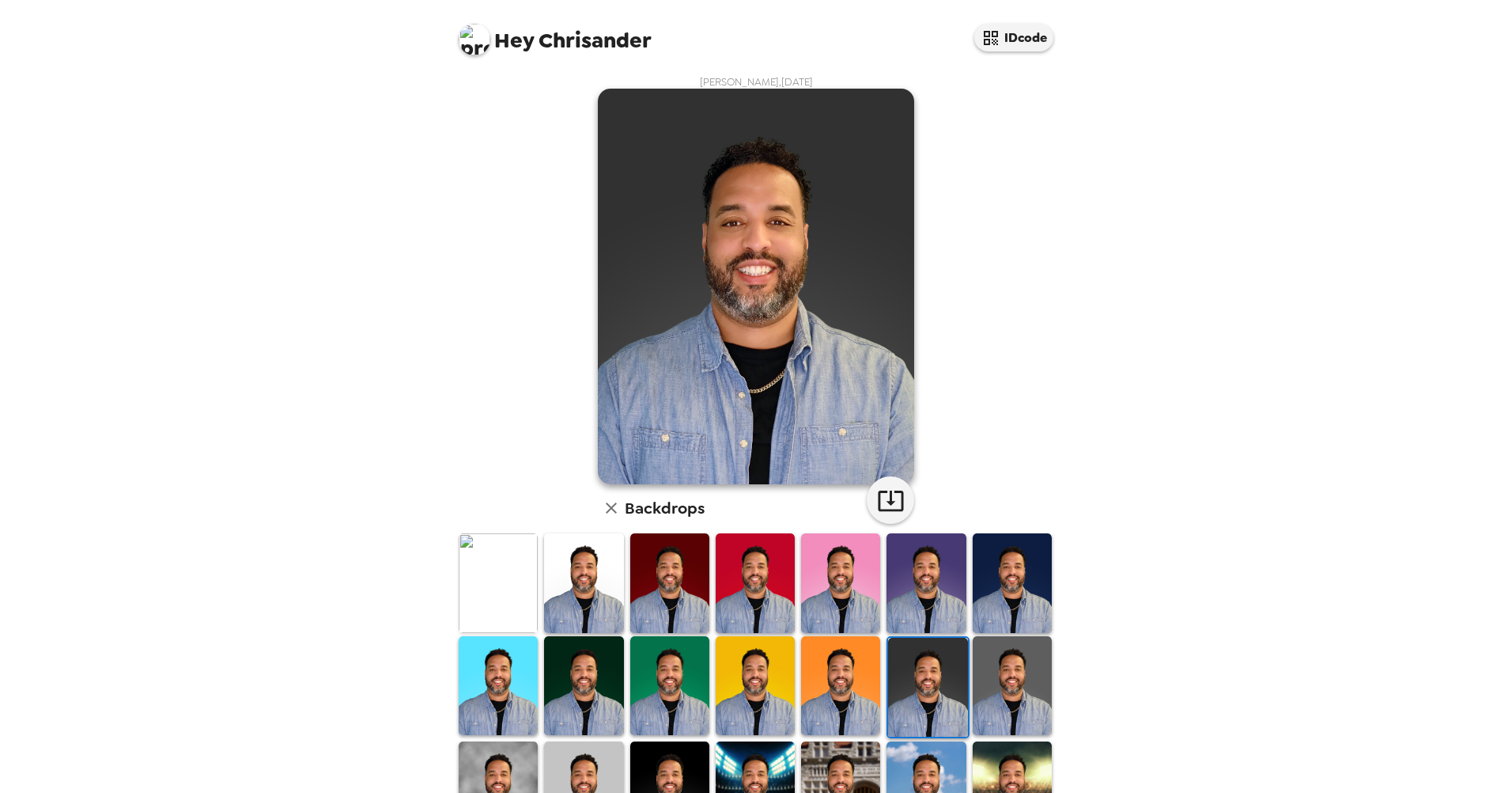
scroll to position [79, 0]
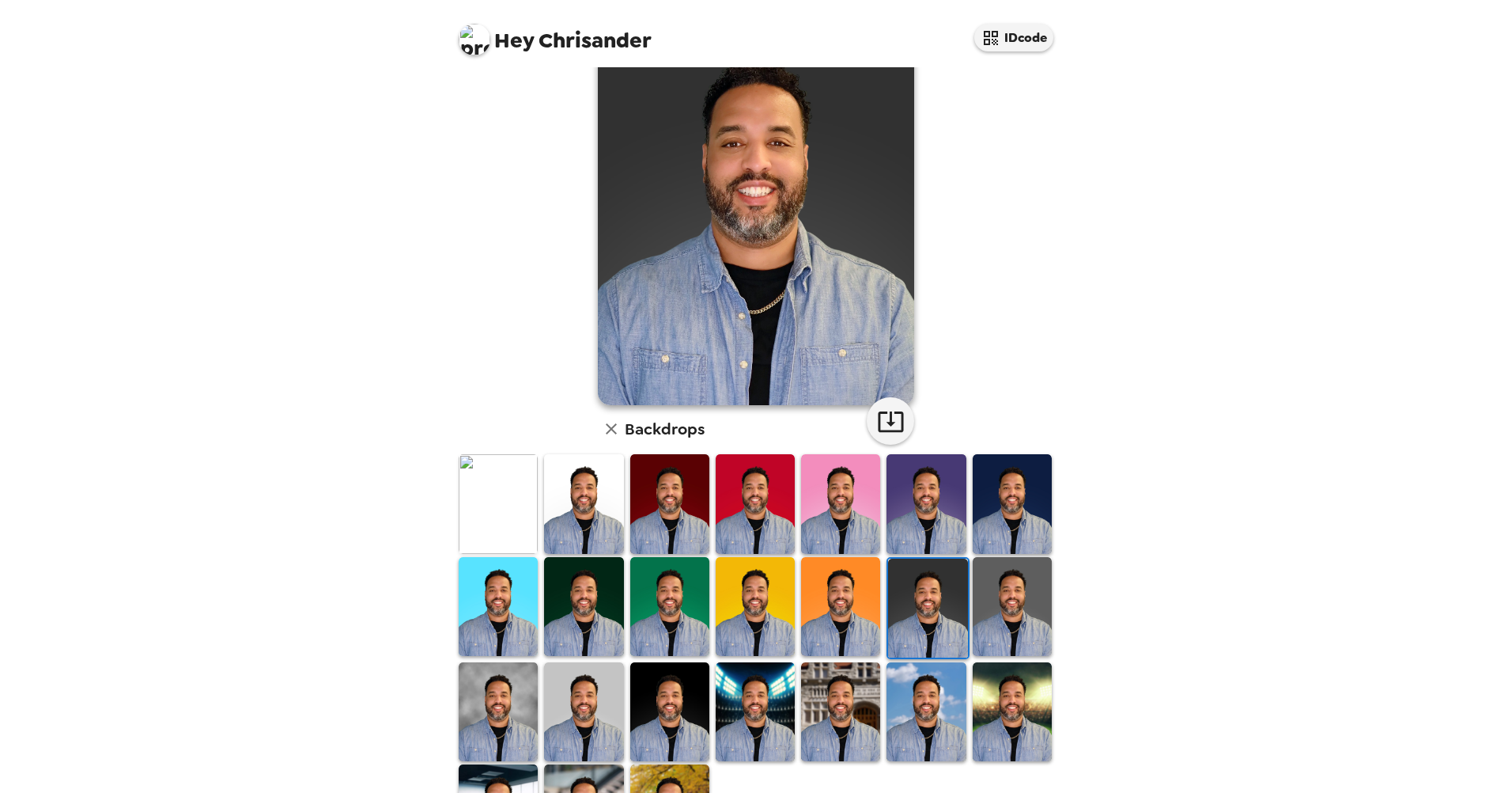
click at [1240, 444] on div "Hey [PERSON_NAME] IDcode [PERSON_NAME] , [DATE] Backdrops" at bounding box center [756, 396] width 1512 height 793
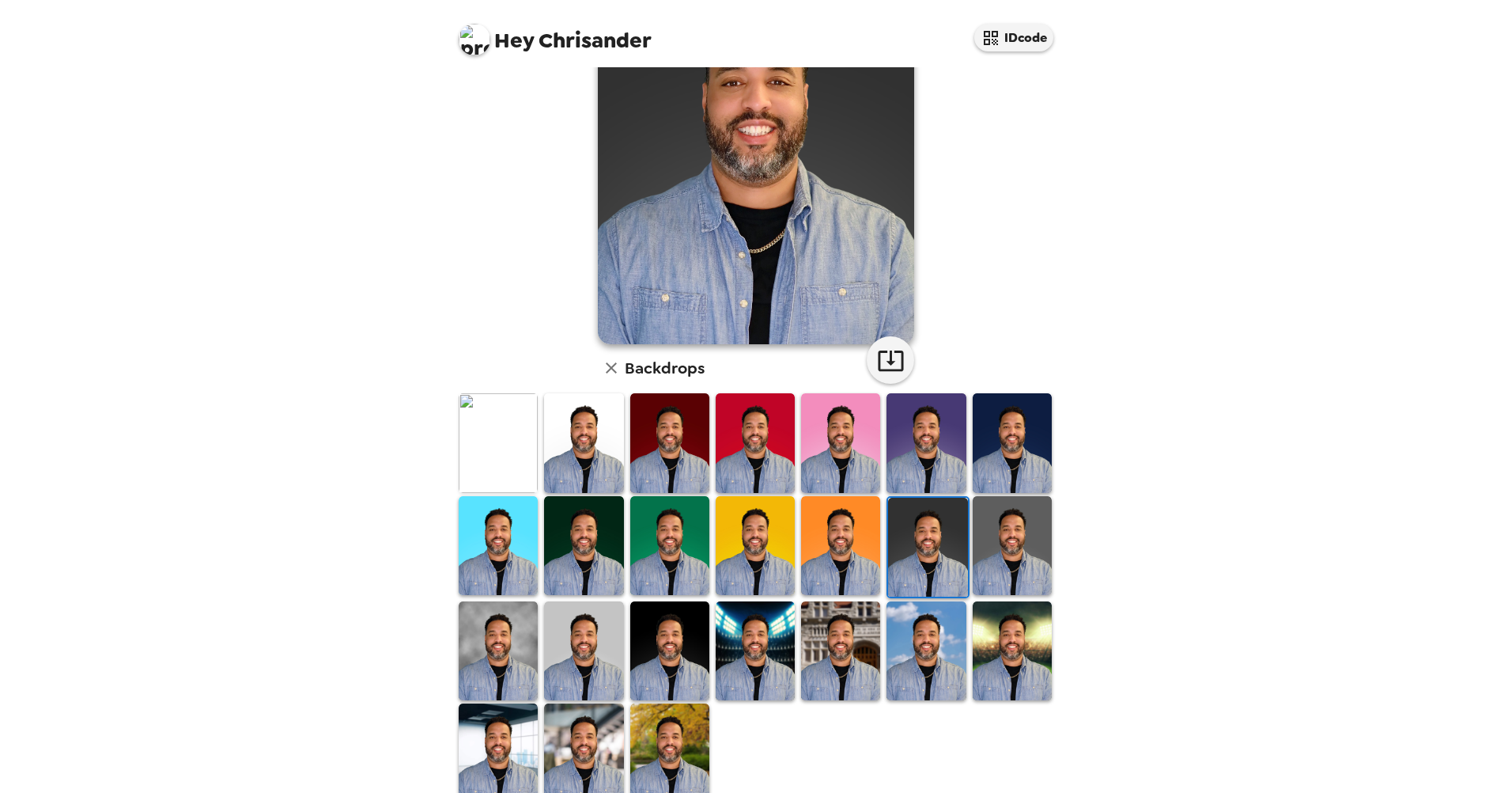
scroll to position [158, 0]
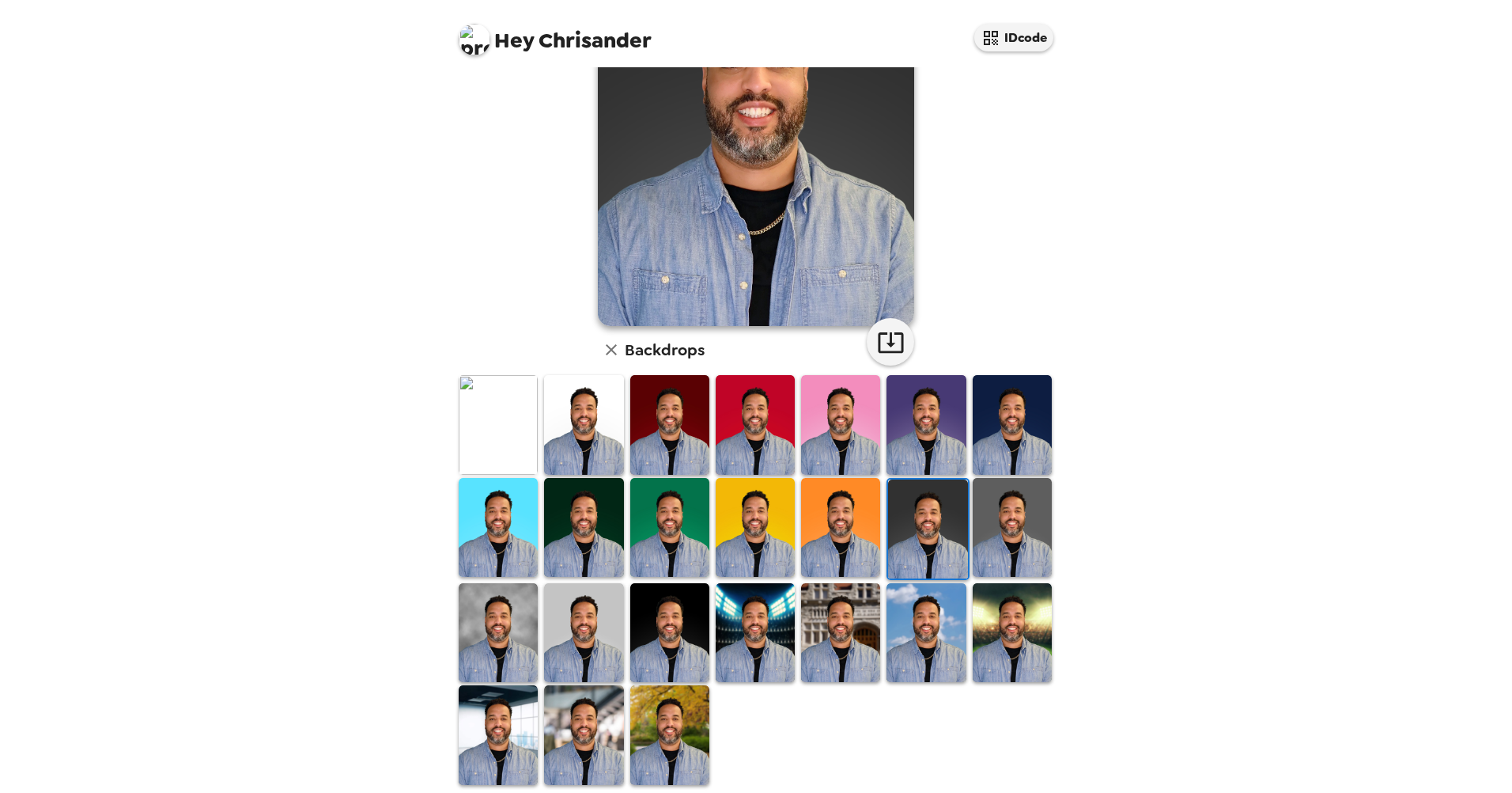
click at [570, 715] on img at bounding box center [583, 735] width 79 height 99
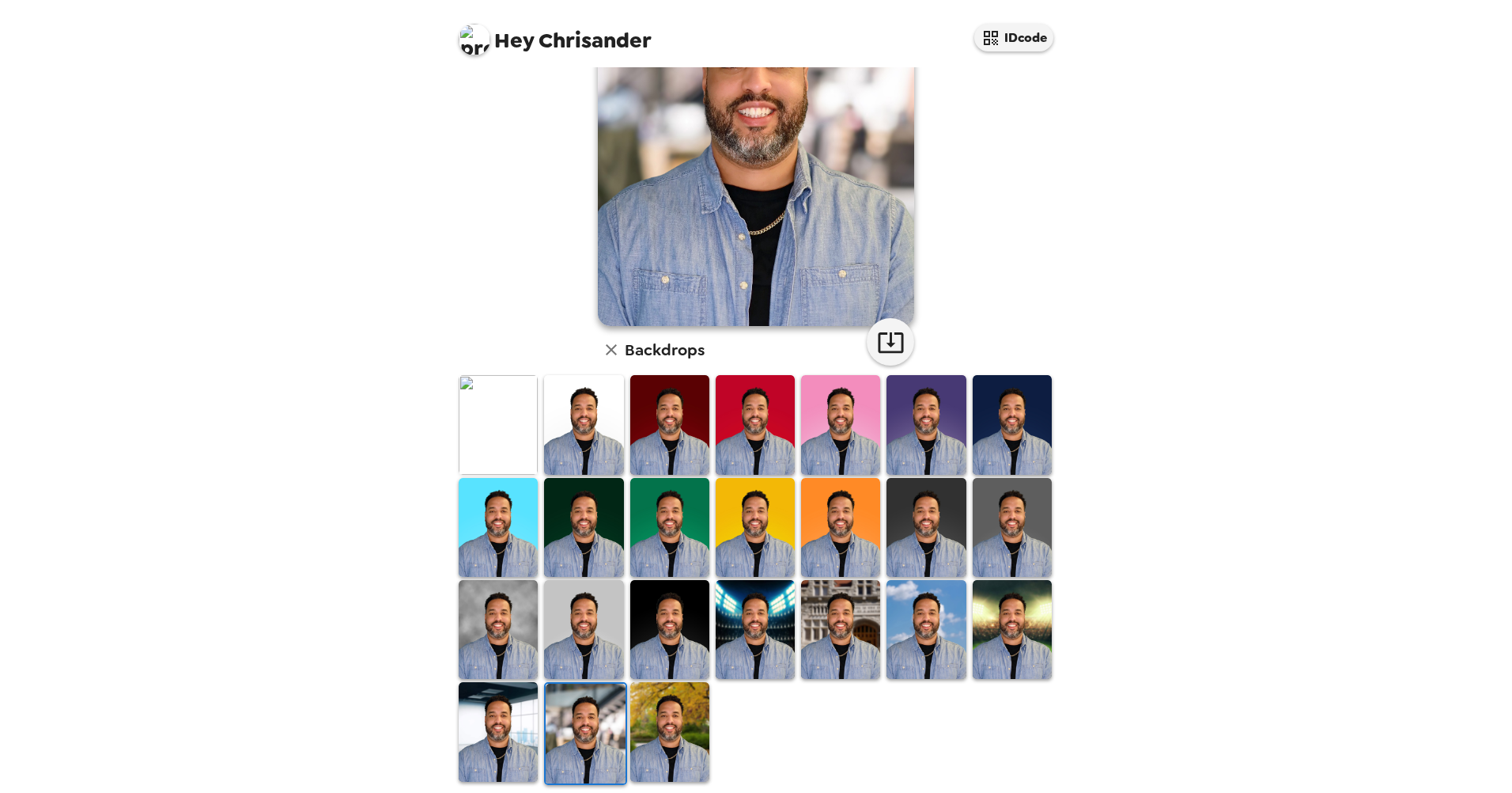
scroll to position [0, 0]
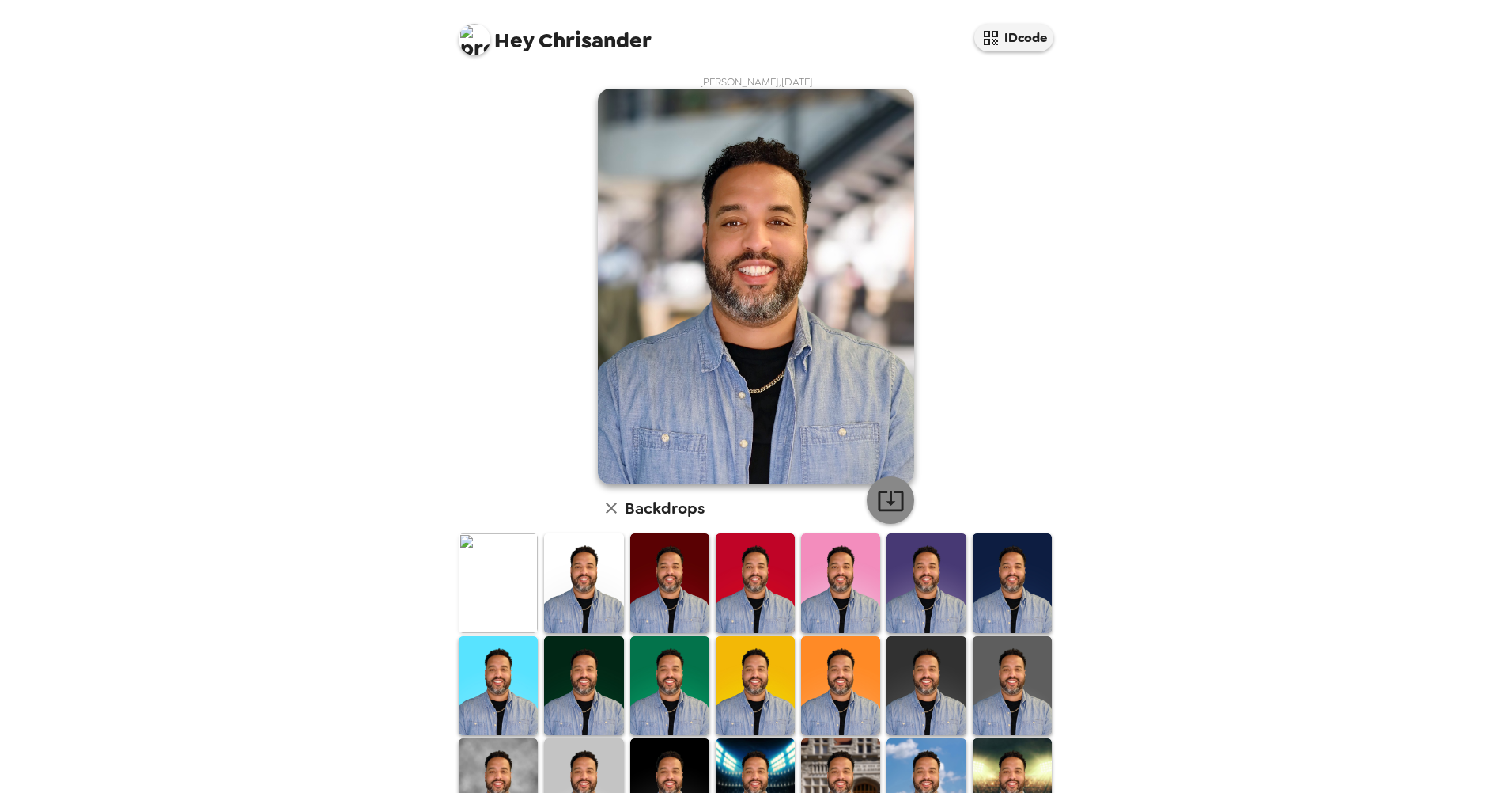
click at [879, 503] on icon "button" at bounding box center [891, 500] width 28 height 28
click at [1180, 230] on div "Hey [PERSON_NAME] IDcode [PERSON_NAME] , [DATE] Backdrops" at bounding box center [756, 396] width 1512 height 793
